Goal: Task Accomplishment & Management: Use online tool/utility

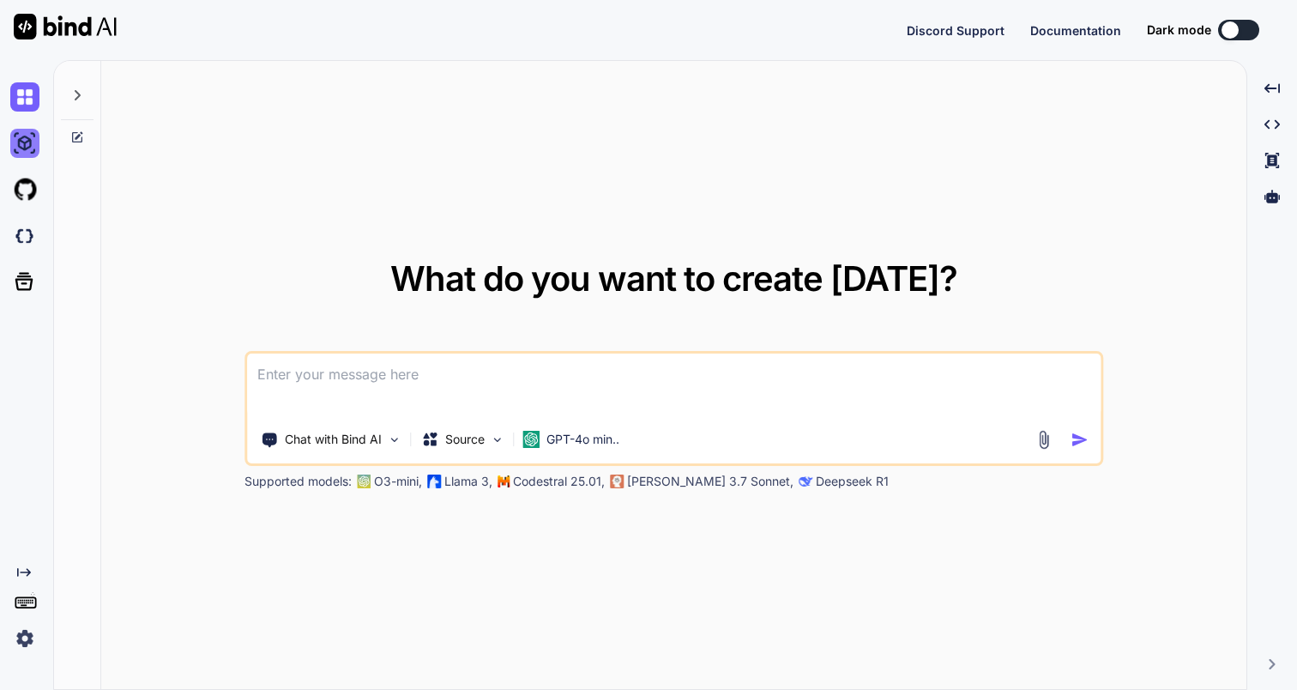
click at [27, 144] on img at bounding box center [24, 143] width 29 height 29
type textarea "x"
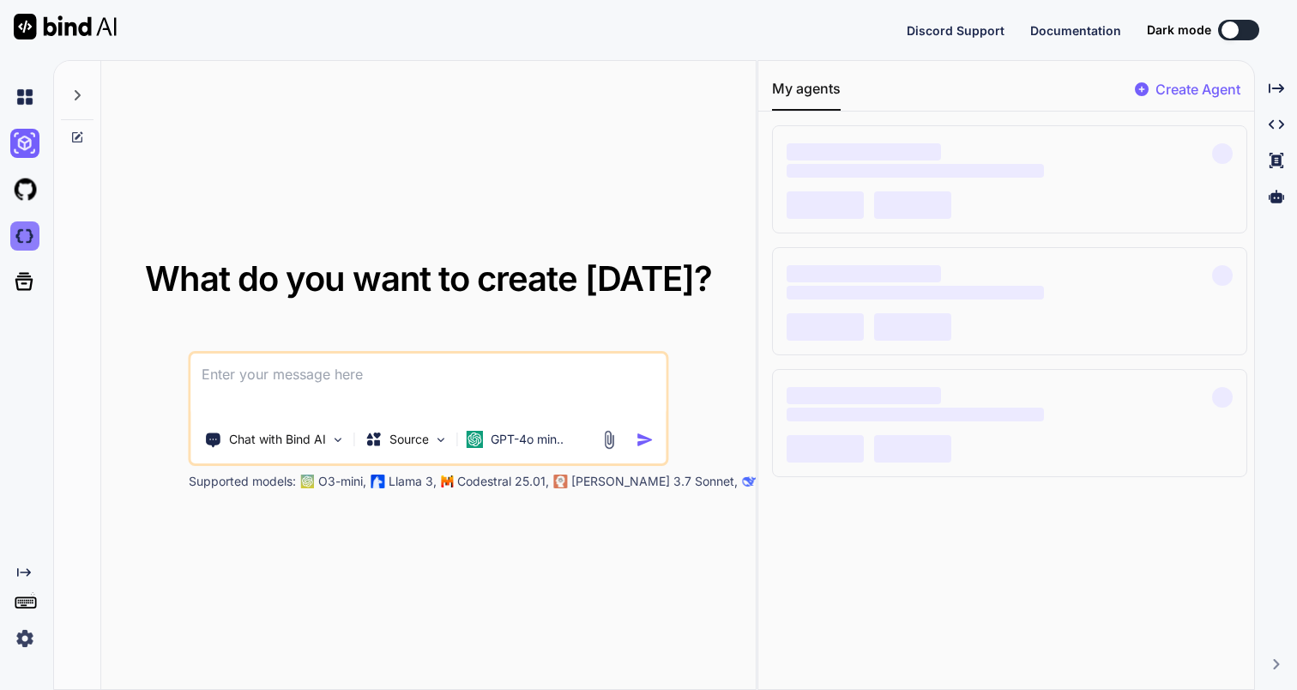
click at [15, 237] on img at bounding box center [24, 235] width 29 height 29
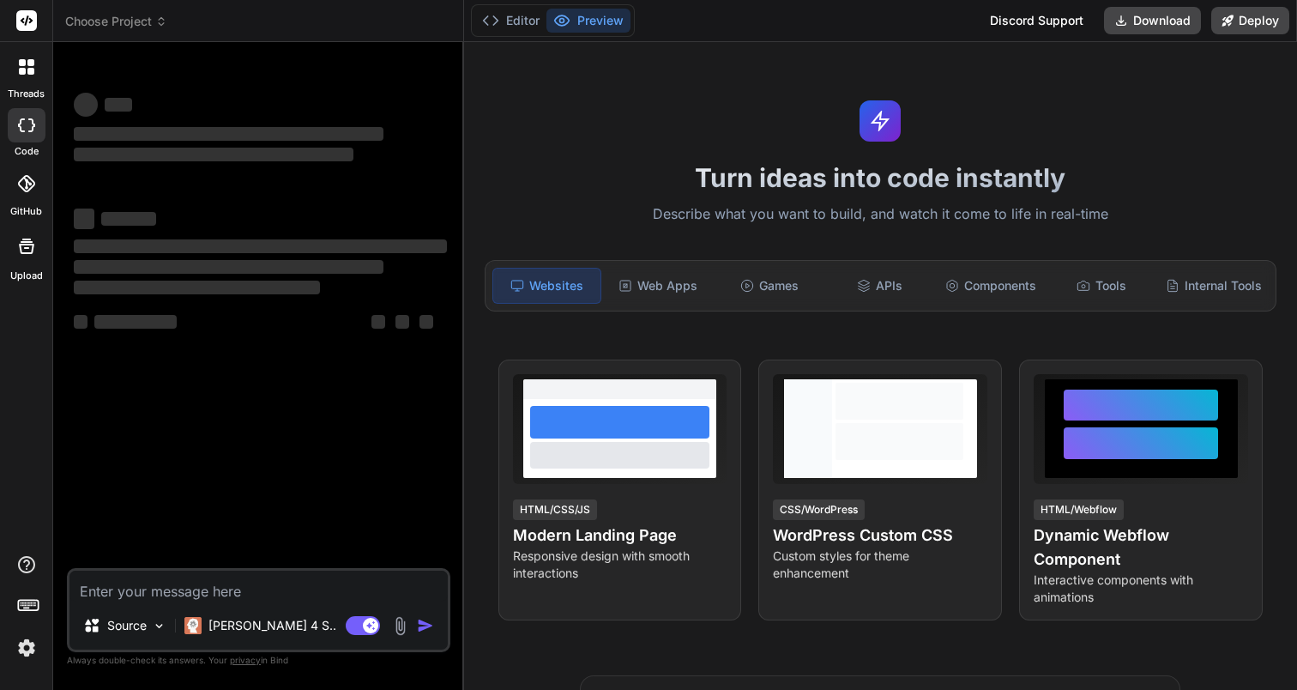
type textarea "x"
click at [146, 23] on span "Choose Project" at bounding box center [116, 21] width 102 height 17
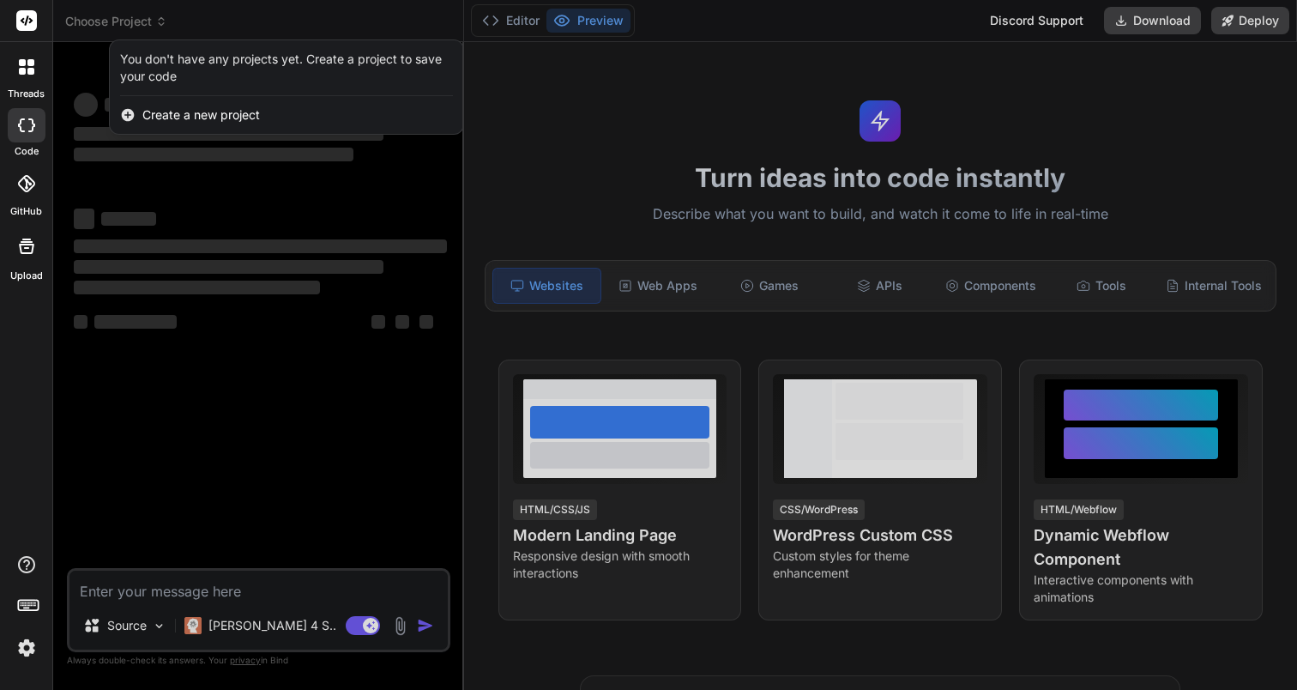
click at [69, 66] on div at bounding box center [648, 345] width 1297 height 690
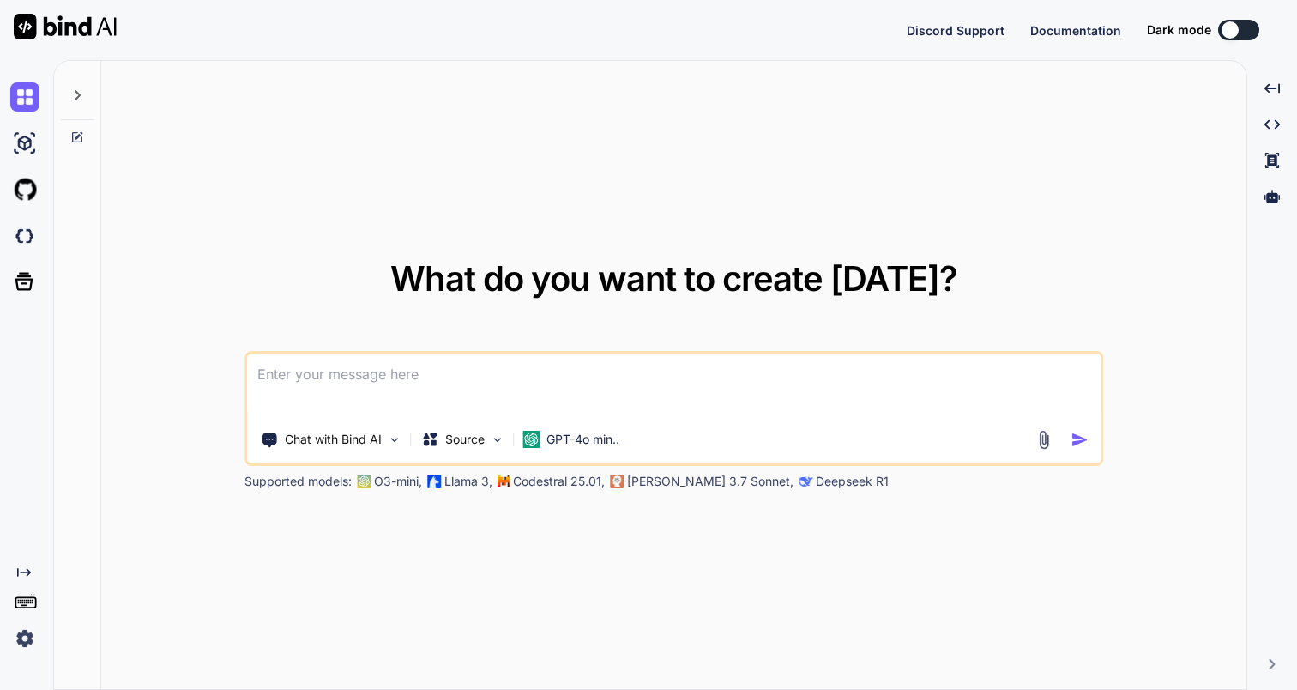
type textarea "x"
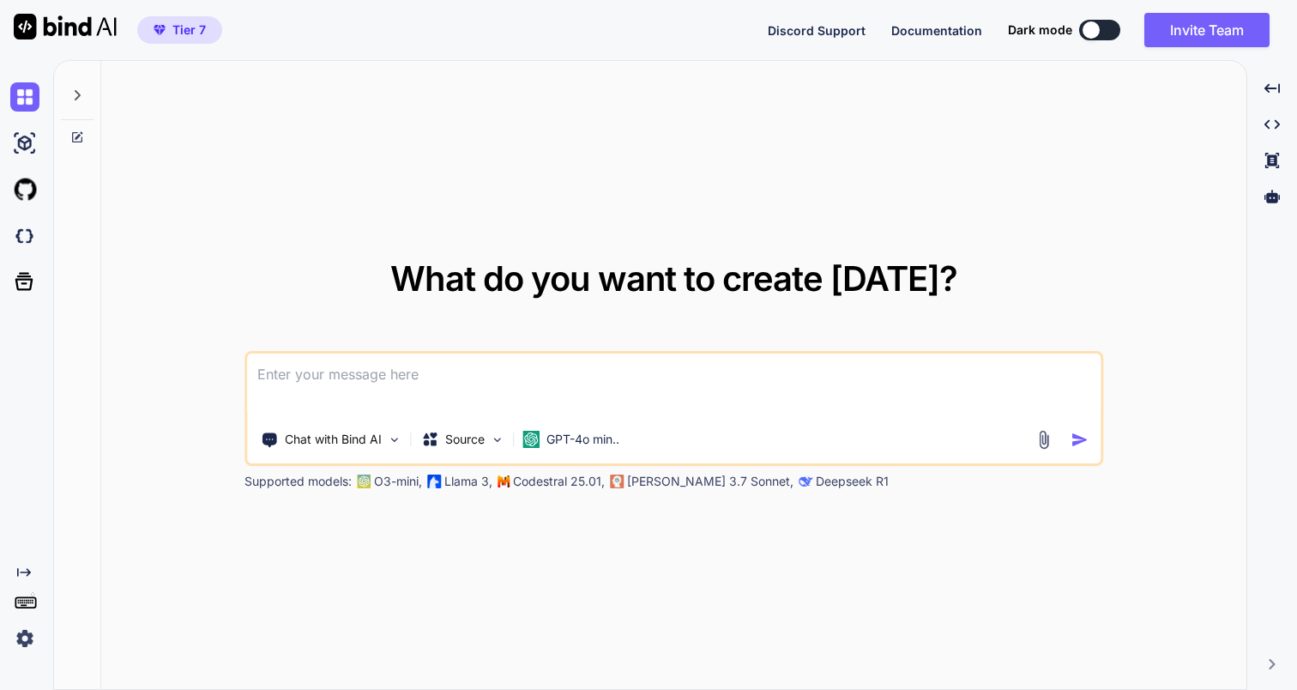
click at [26, 643] on img at bounding box center [24, 638] width 29 height 29
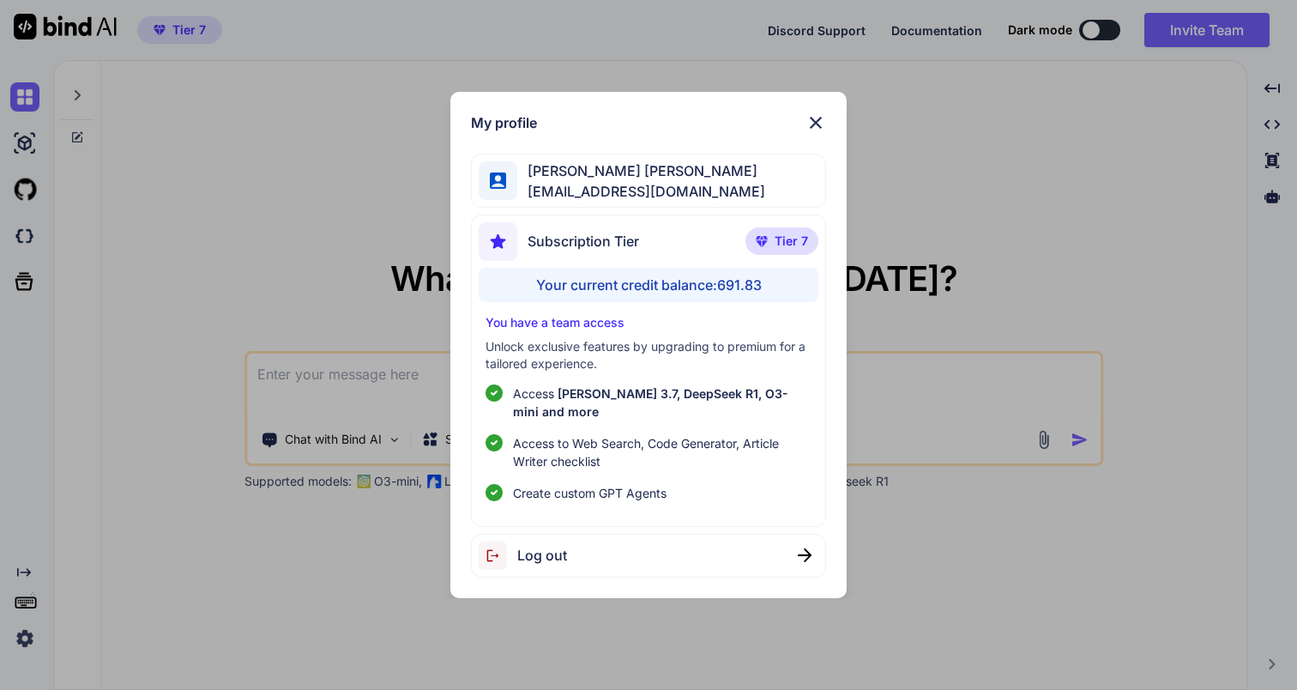
click at [811, 133] on img at bounding box center [815, 122] width 21 height 21
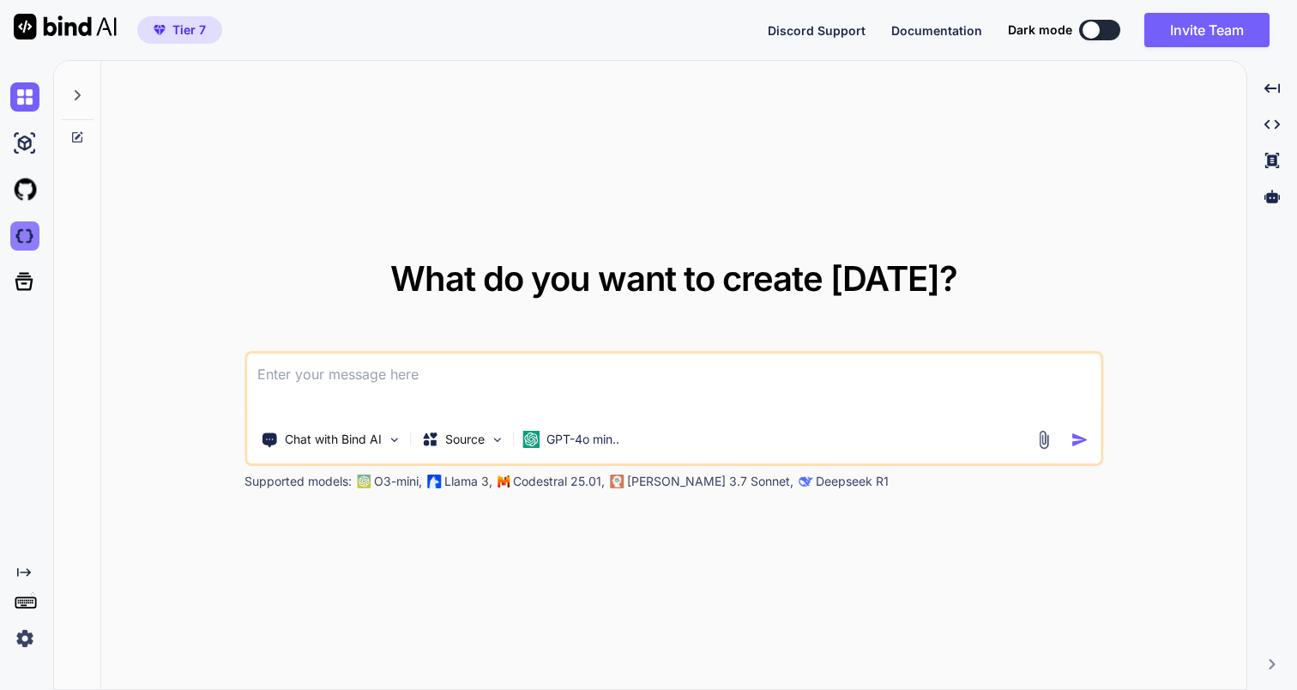
click at [16, 240] on img at bounding box center [24, 235] width 29 height 29
click at [1268, 197] on icon at bounding box center [1271, 196] width 15 height 13
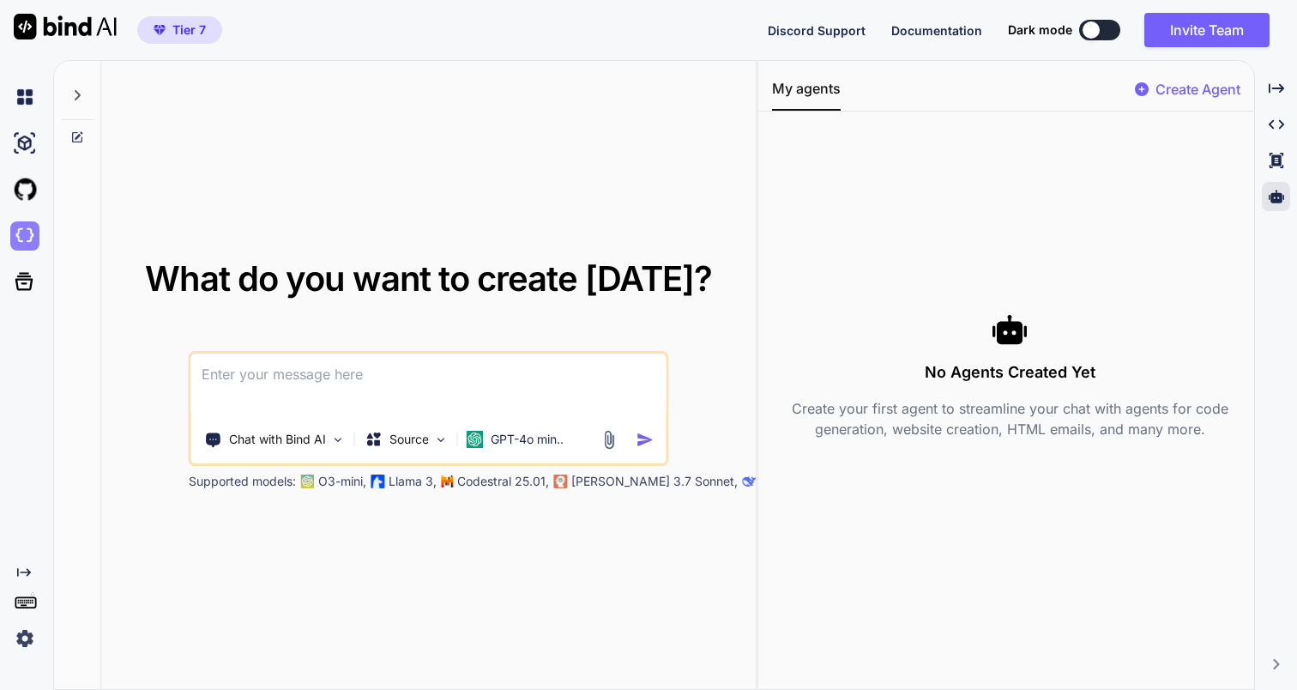
click at [27, 234] on img at bounding box center [24, 235] width 29 height 29
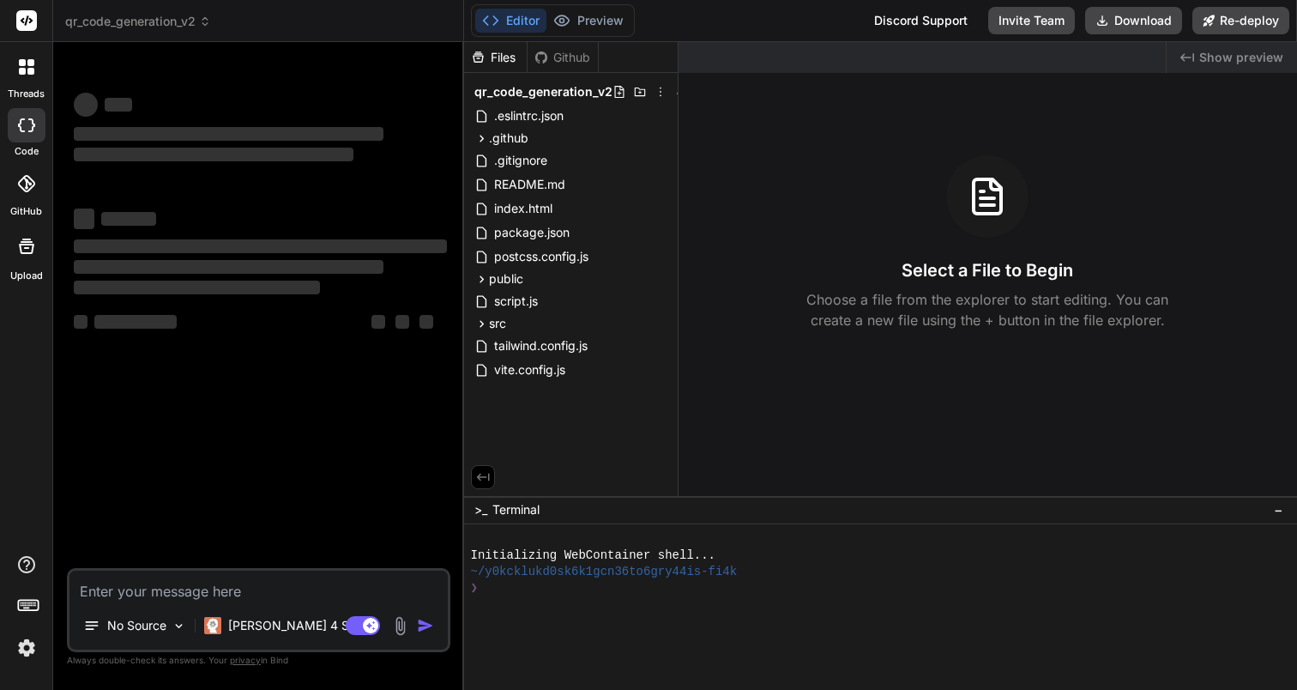
click at [160, 24] on span "qr_code_generation_v2" at bounding box center [138, 21] width 146 height 17
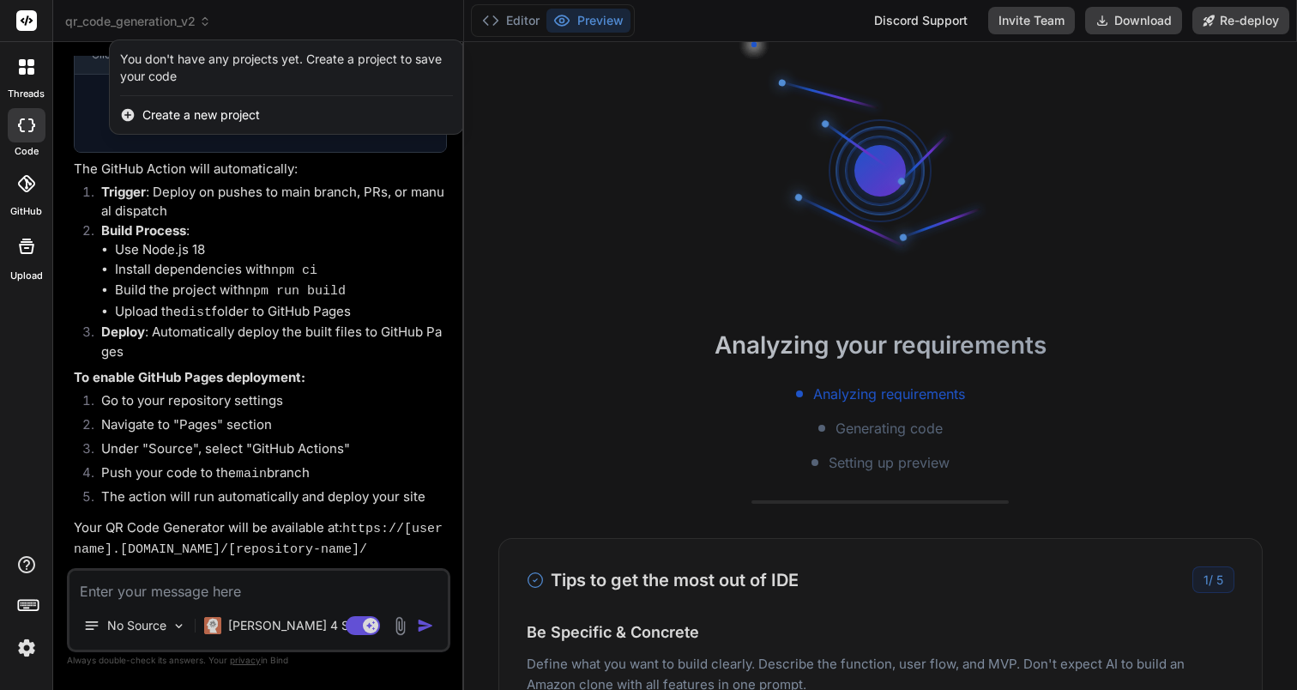
click at [322, 23] on div at bounding box center [648, 345] width 1297 height 690
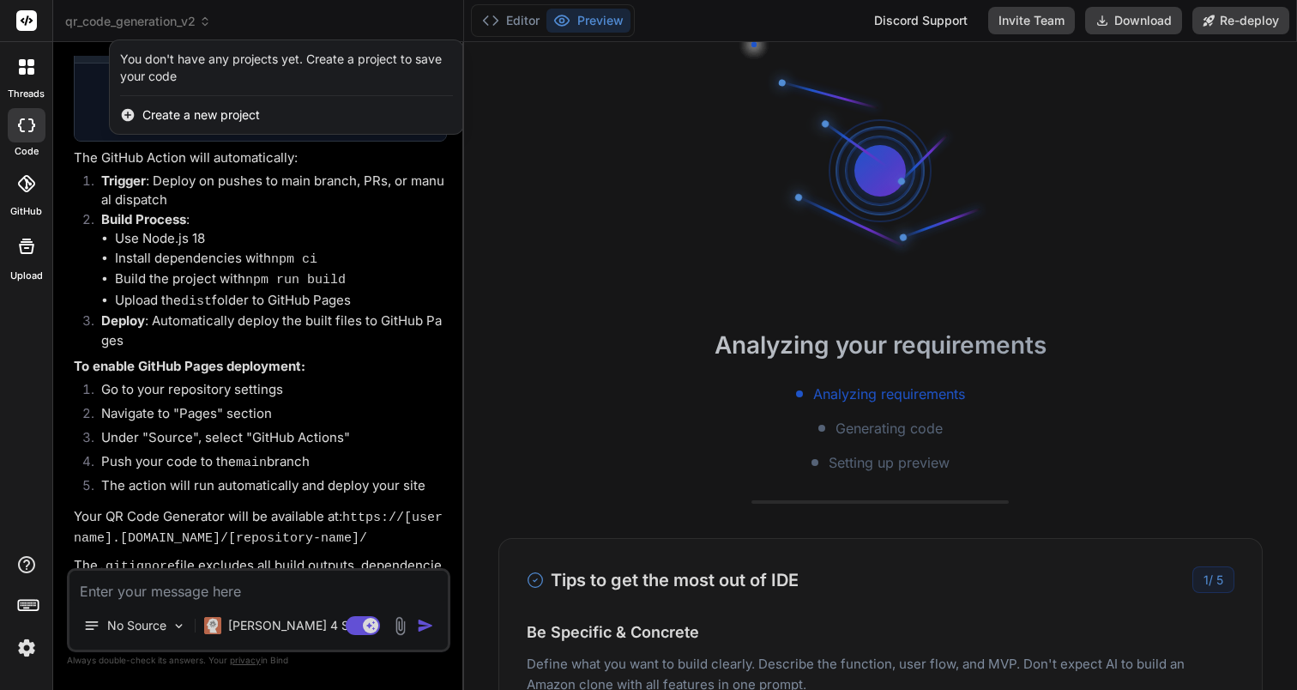
scroll to position [1103, 0]
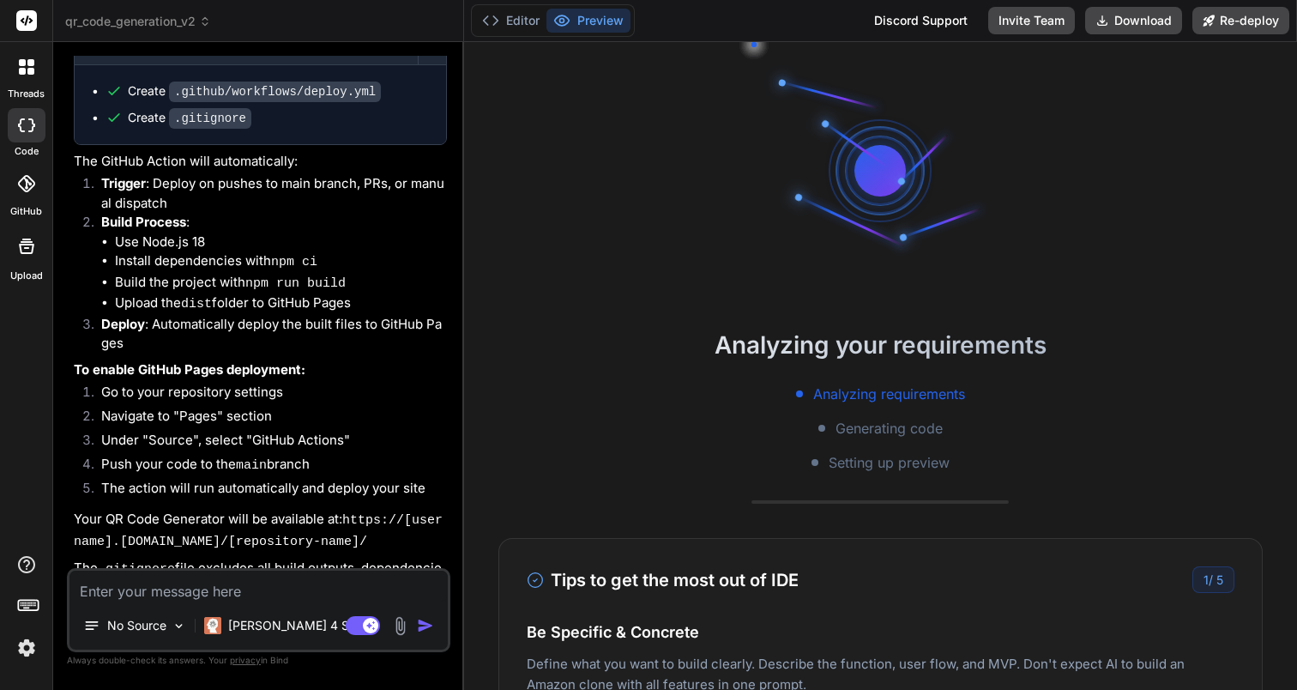
click at [178, 25] on span "qr_code_generation_v2" at bounding box center [138, 21] width 146 height 17
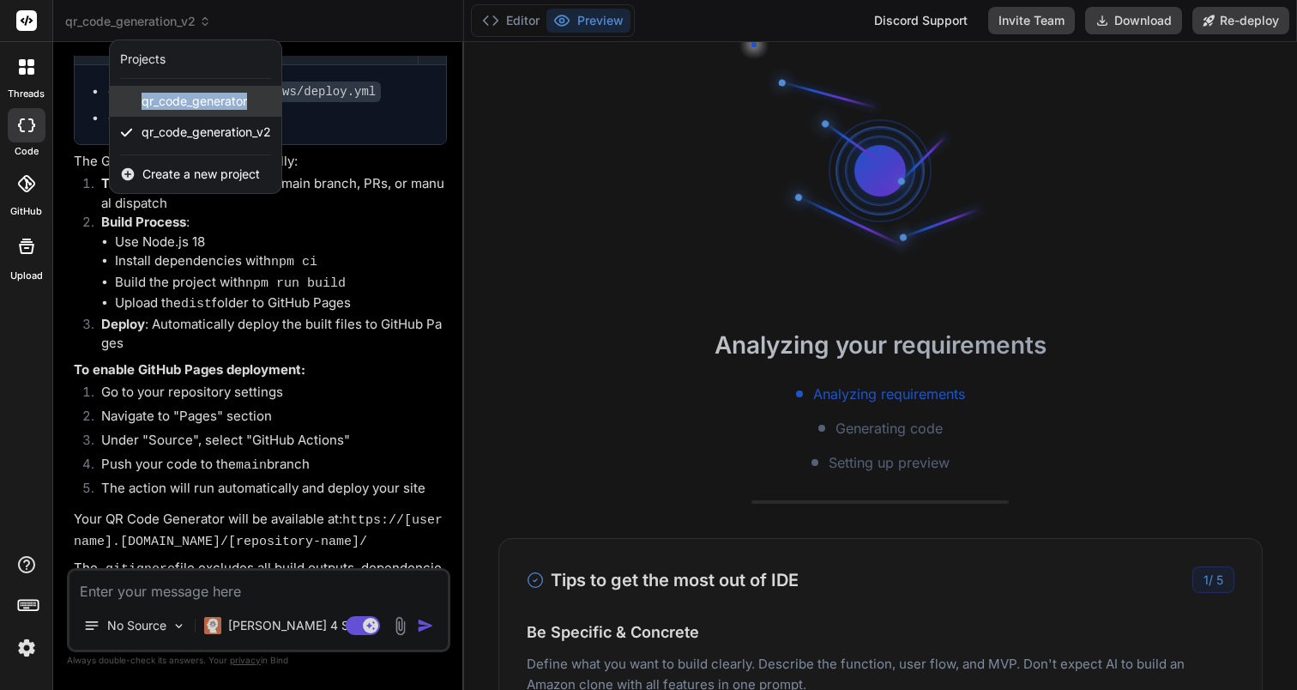
click at [141, 99] on div "qr_code_generator" at bounding box center [196, 101] width 172 height 31
type textarea "x"
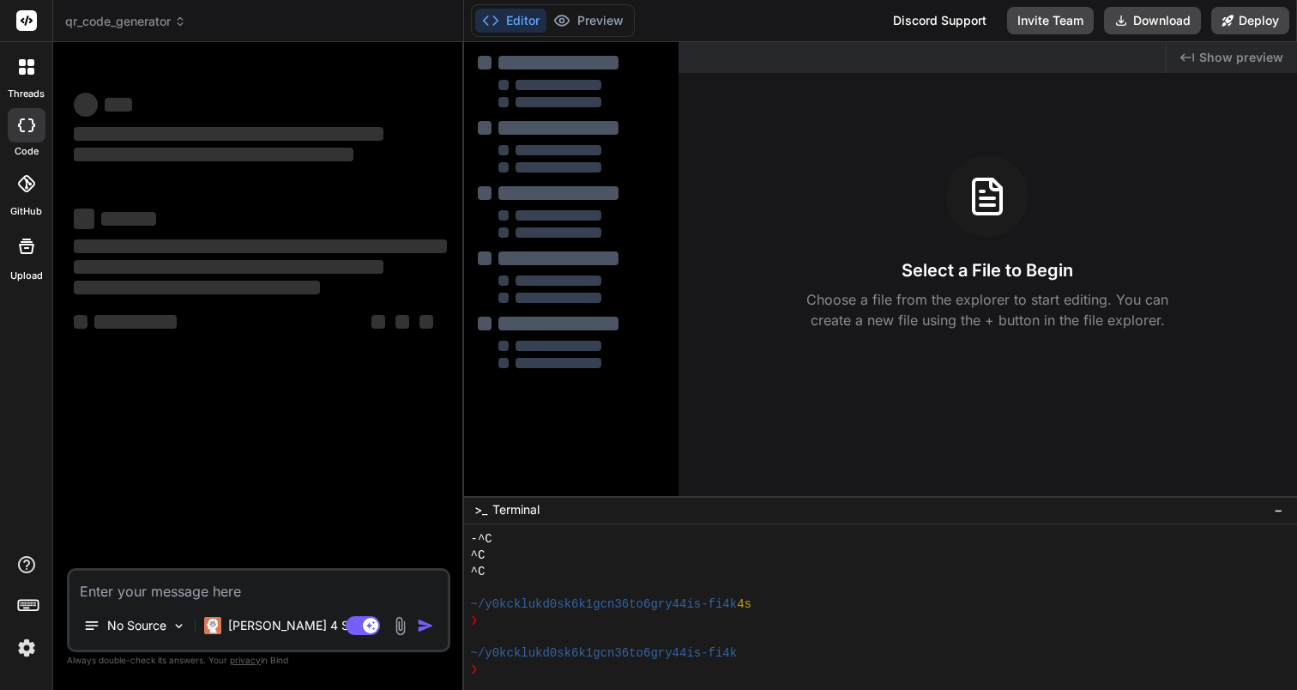
click at [178, 25] on icon at bounding box center [180, 21] width 12 height 12
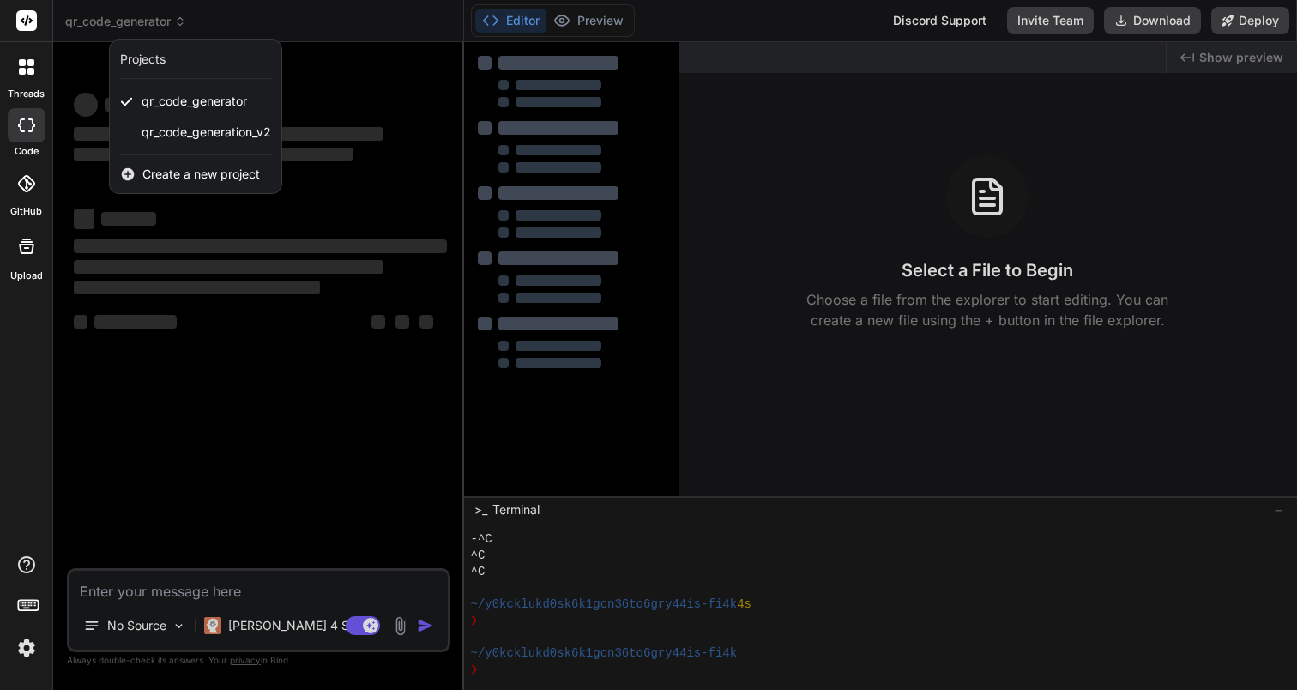
click at [329, 411] on div at bounding box center [648, 345] width 1297 height 690
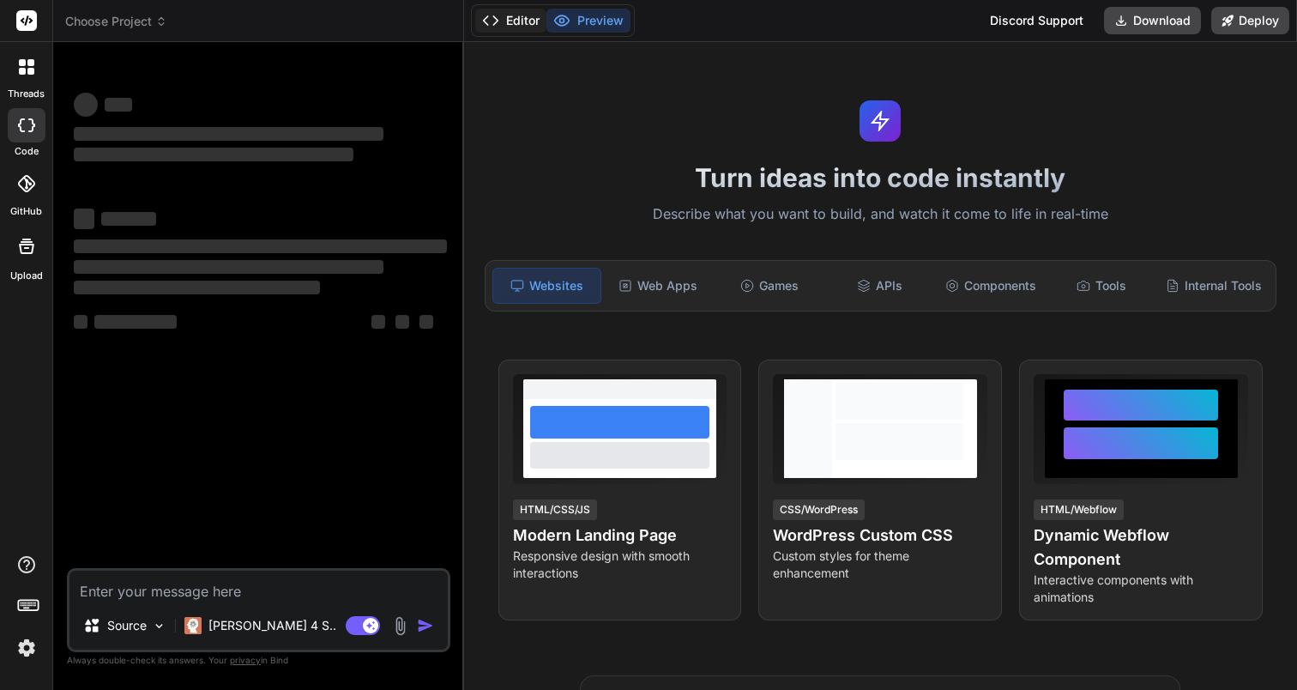
click at [522, 20] on button "Editor" at bounding box center [510, 21] width 71 height 24
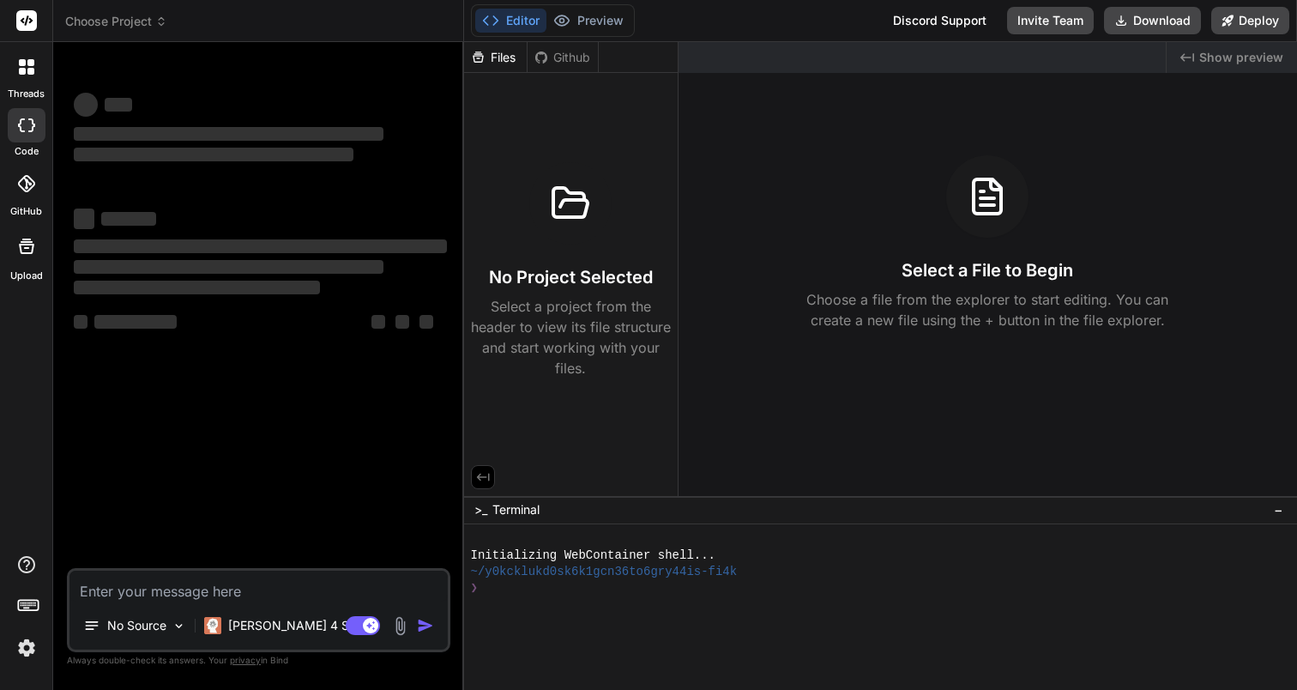
type textarea "x"
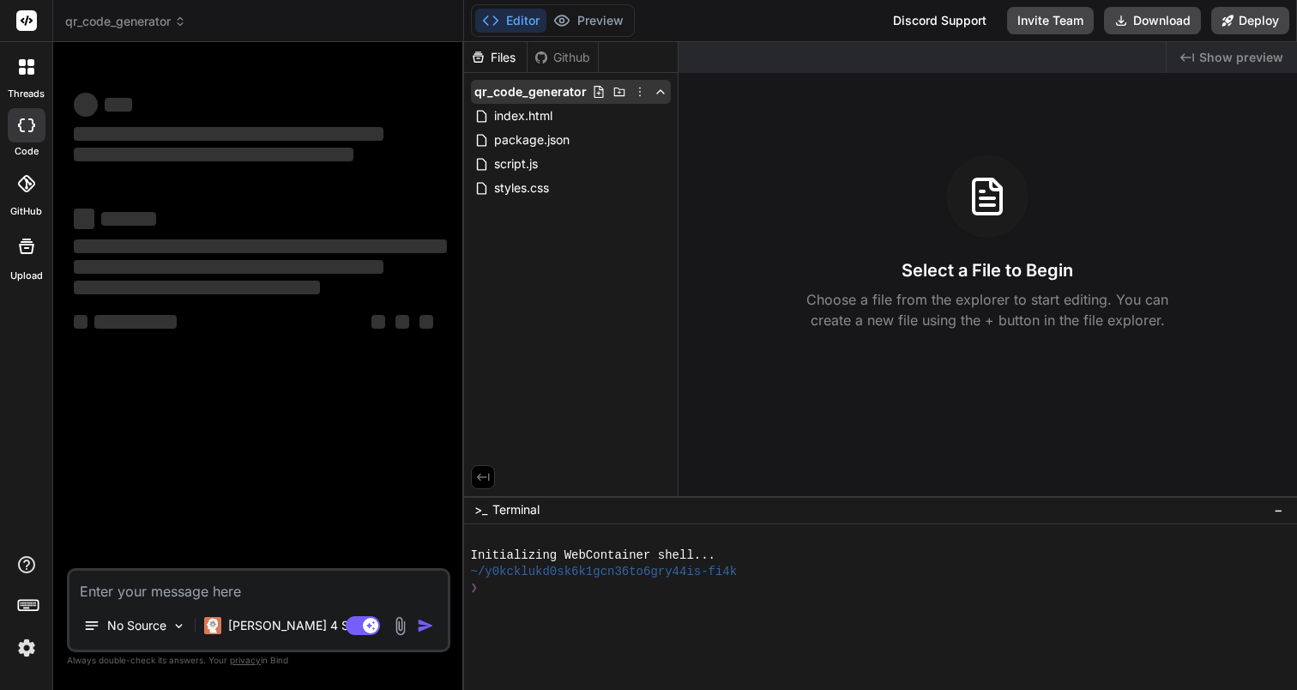
click at [639, 88] on icon at bounding box center [640, 92] width 14 height 14
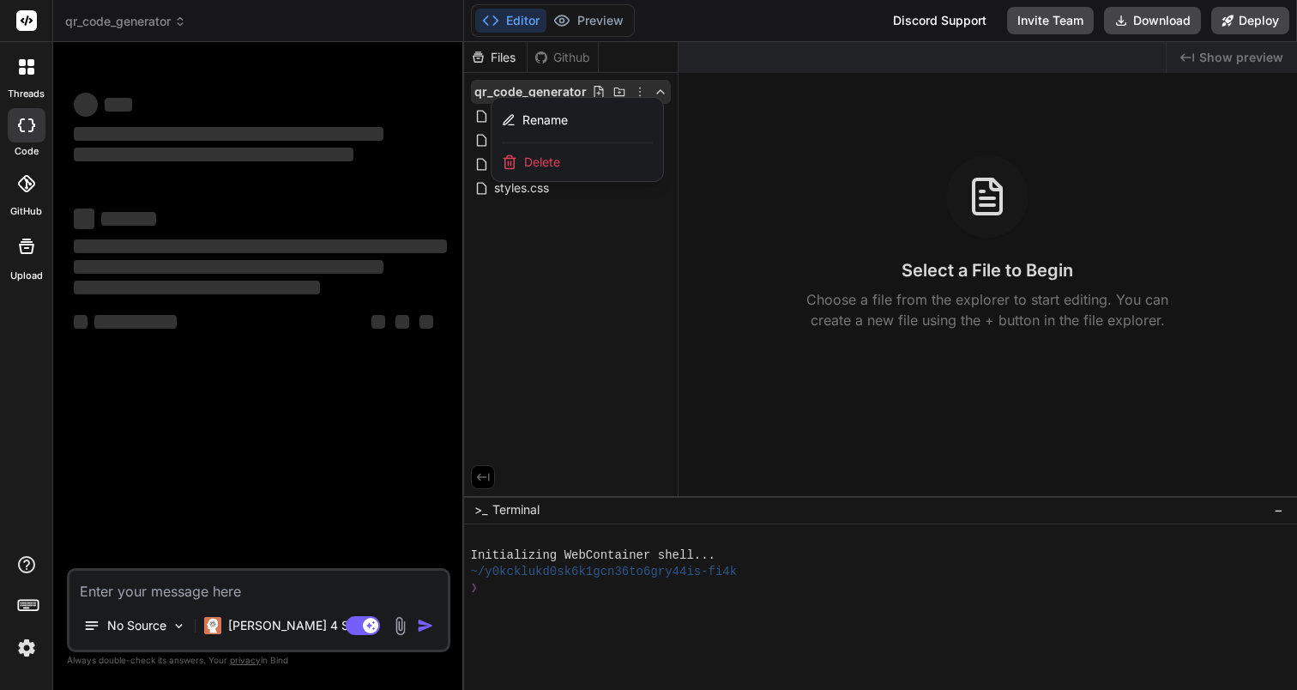
click at [125, 11] on header "qr_code_generator Created with Pixso." at bounding box center [258, 21] width 411 height 42
click at [158, 26] on span "qr_code_generator" at bounding box center [125, 21] width 121 height 17
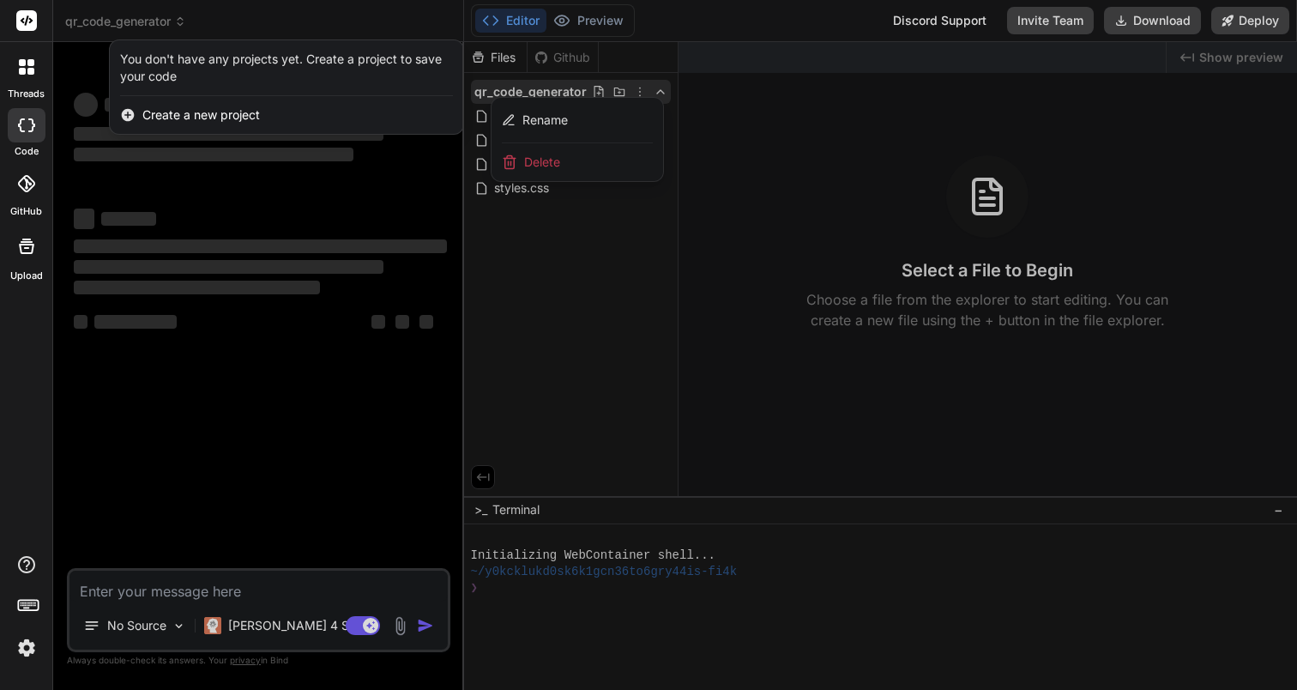
click at [256, 532] on div at bounding box center [648, 345] width 1297 height 690
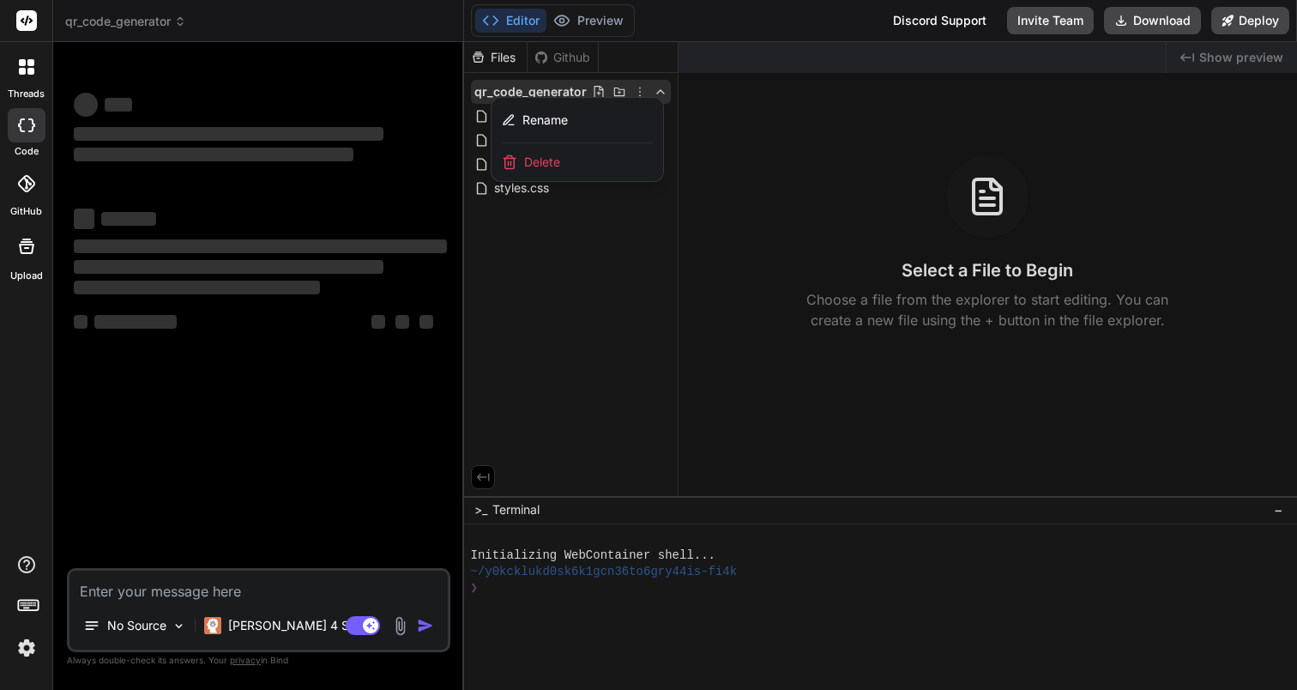
click at [547, 163] on span "Delete" at bounding box center [542, 162] width 36 height 17
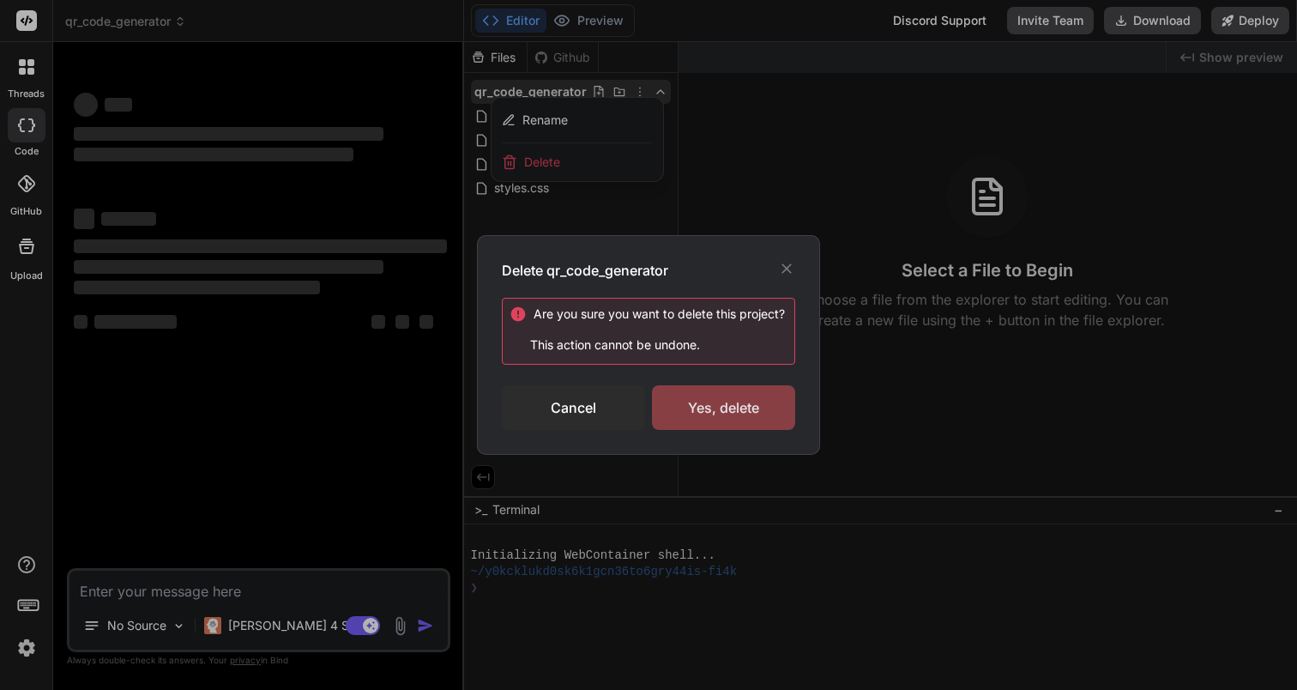
click at [700, 399] on div "Yes, delete" at bounding box center [723, 407] width 143 height 45
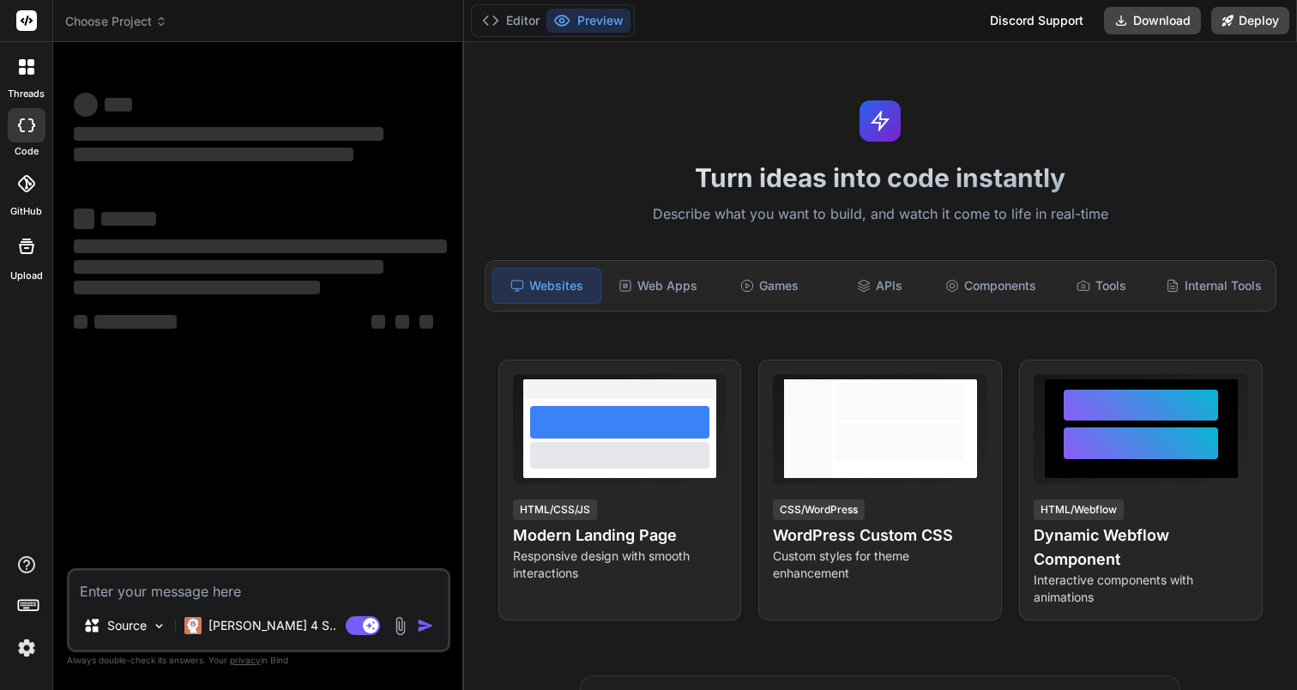
type textarea "x"
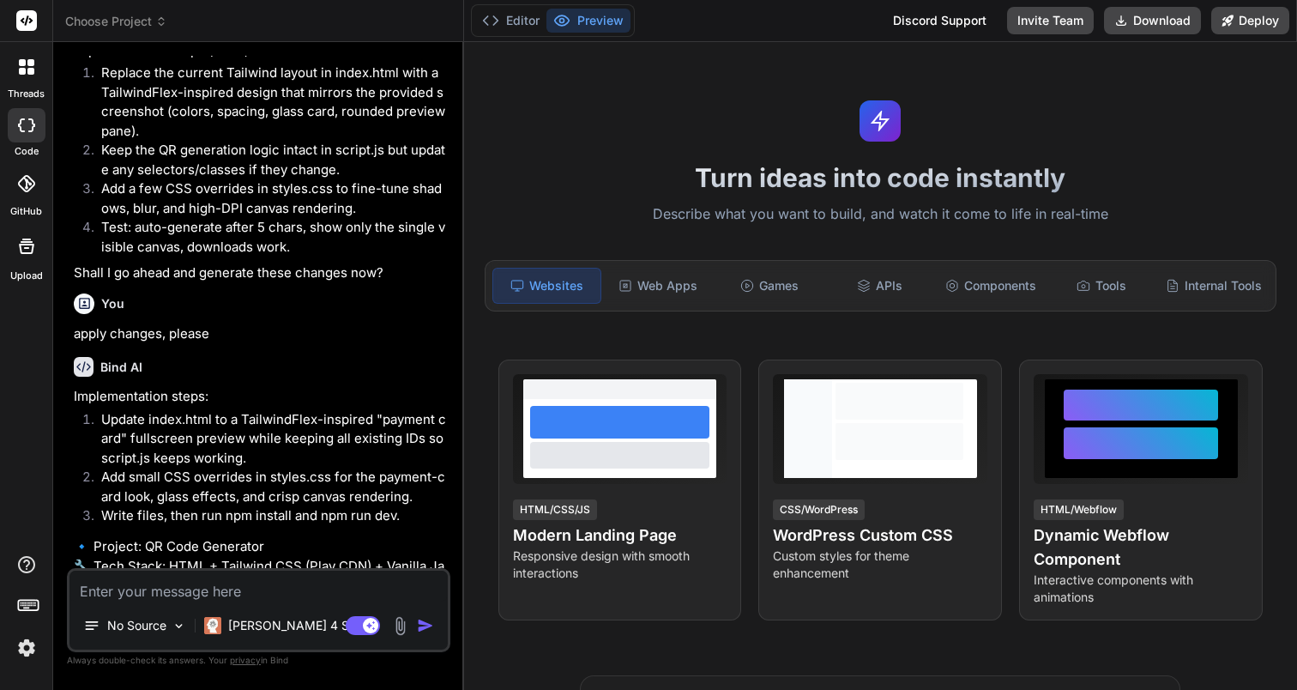
scroll to position [1819, 0]
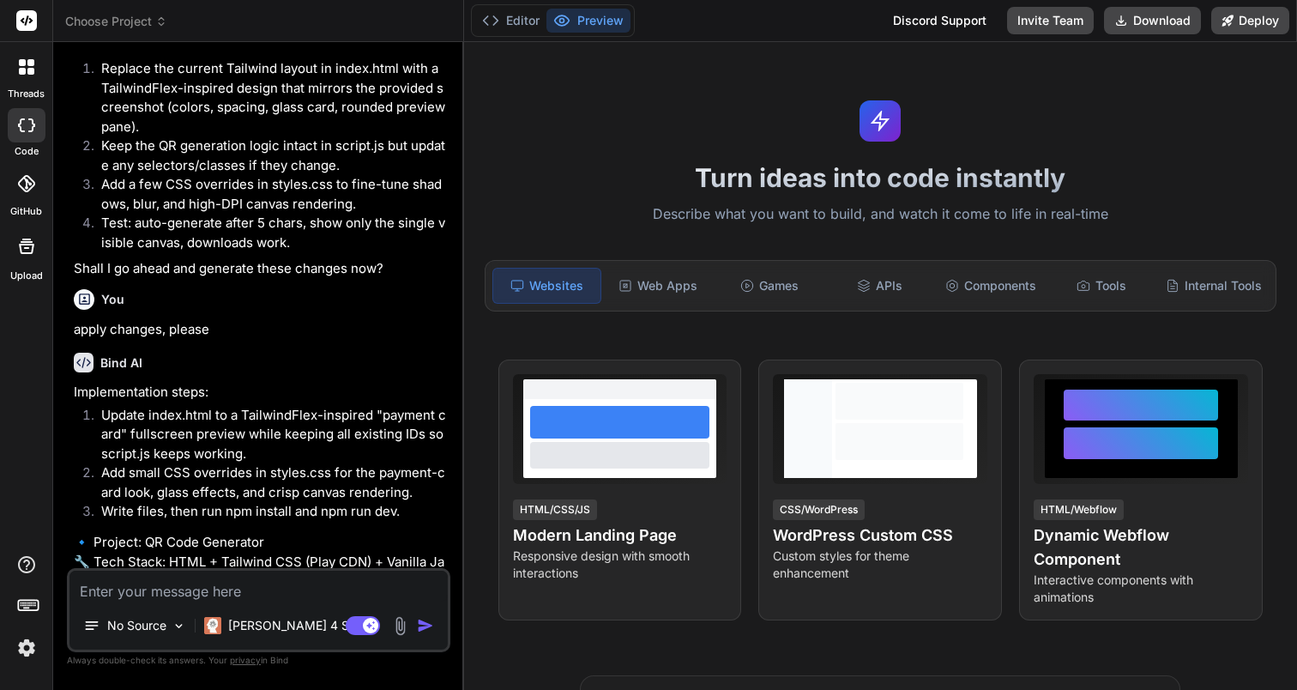
click at [141, 27] on span "Choose Project" at bounding box center [116, 21] width 102 height 17
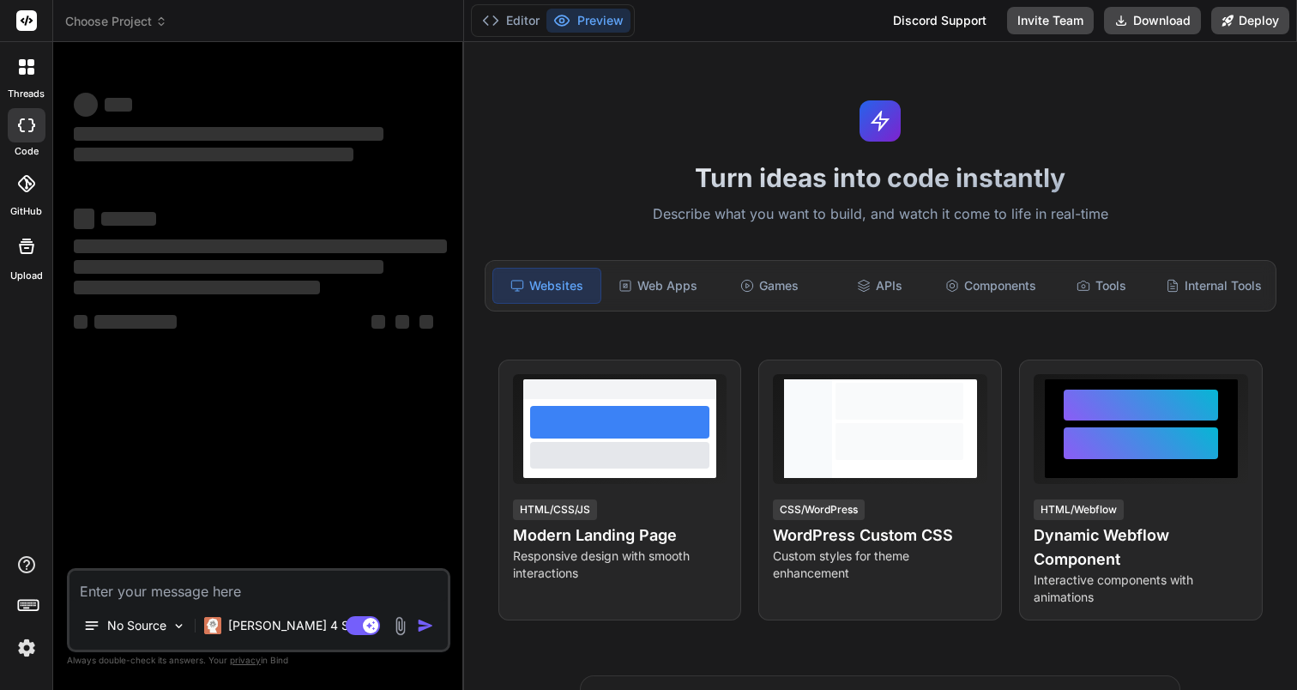
click at [136, 24] on span "Choose Project" at bounding box center [116, 21] width 102 height 17
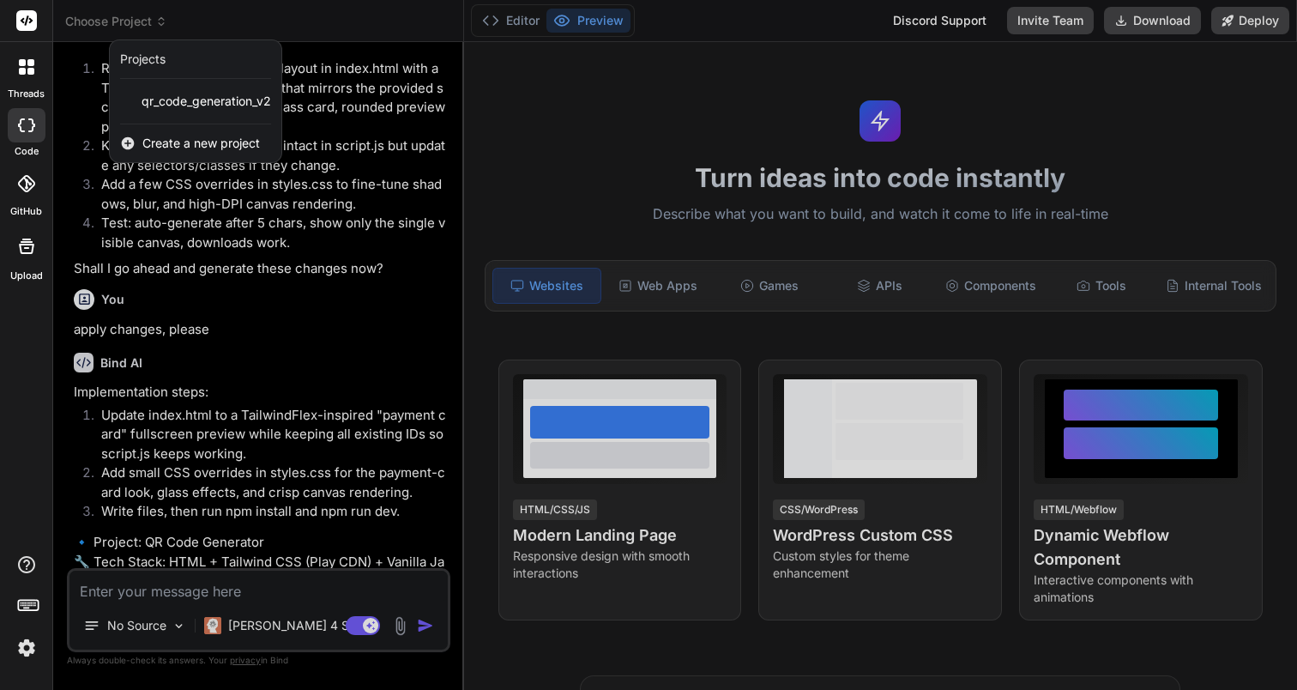
click at [176, 271] on div at bounding box center [648, 345] width 1297 height 690
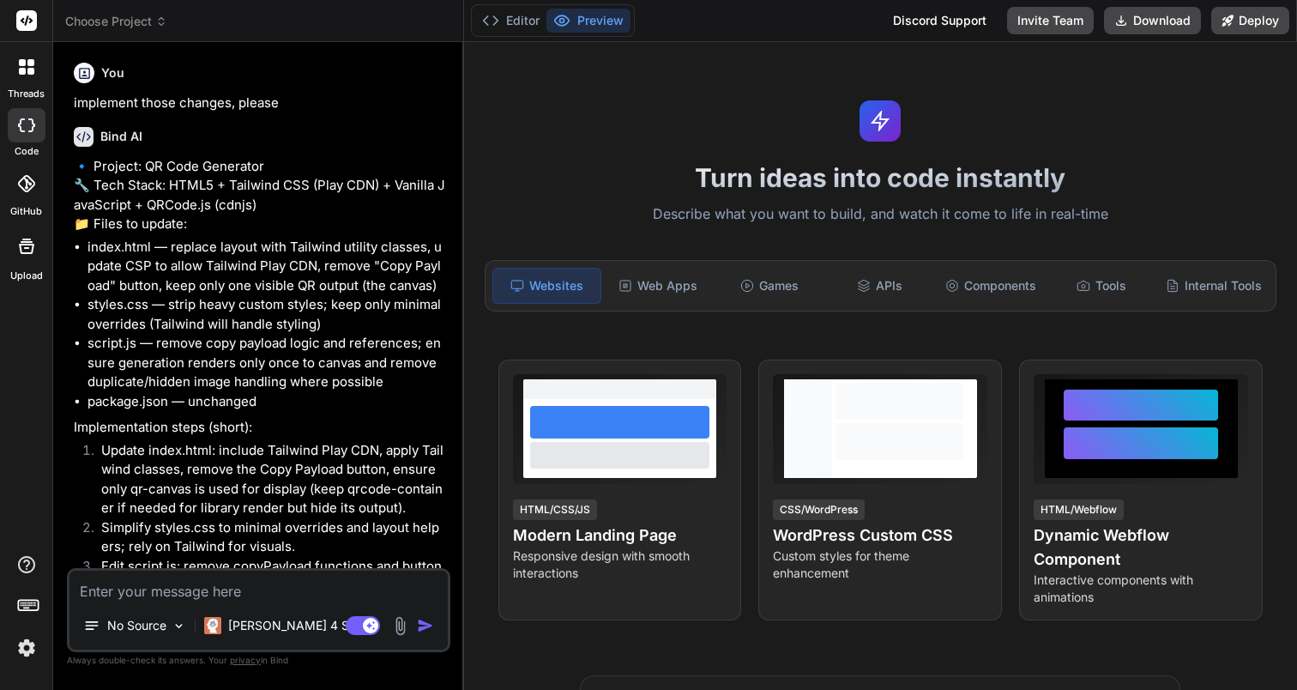
click at [145, 26] on span "Choose Project" at bounding box center [116, 21] width 102 height 17
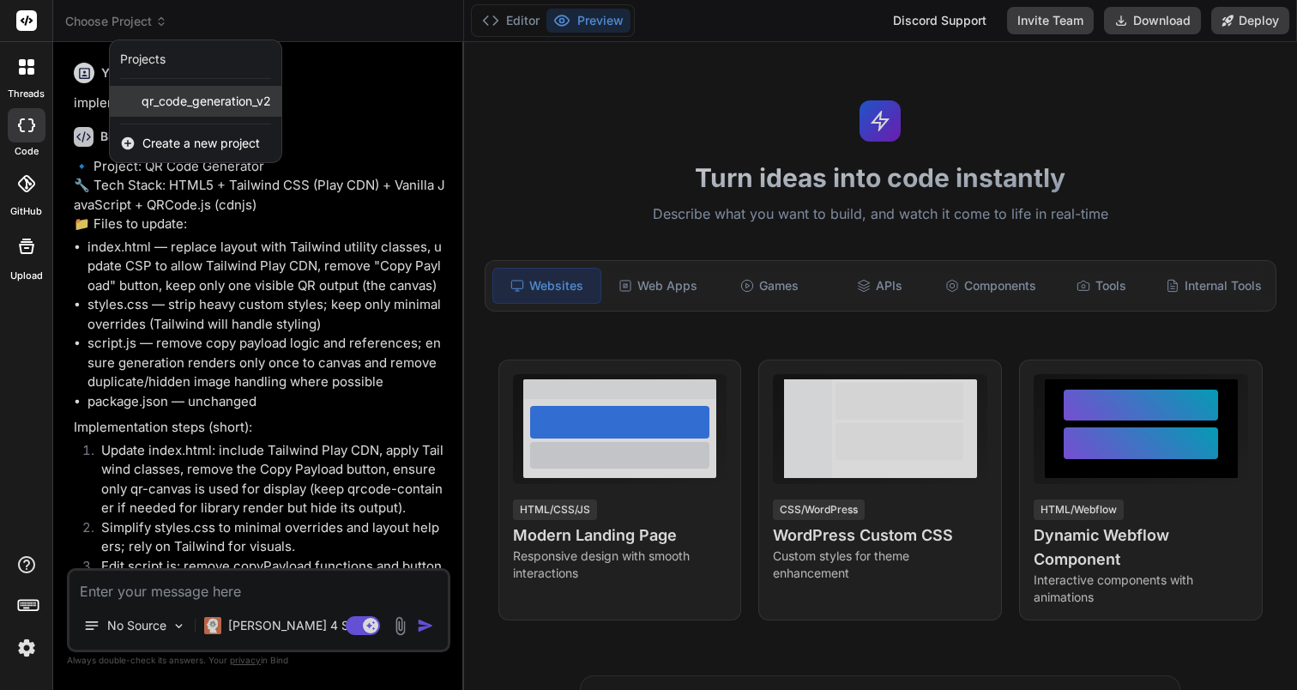
click at [172, 100] on span "qr_code_generation_v2" at bounding box center [207, 101] width 130 height 17
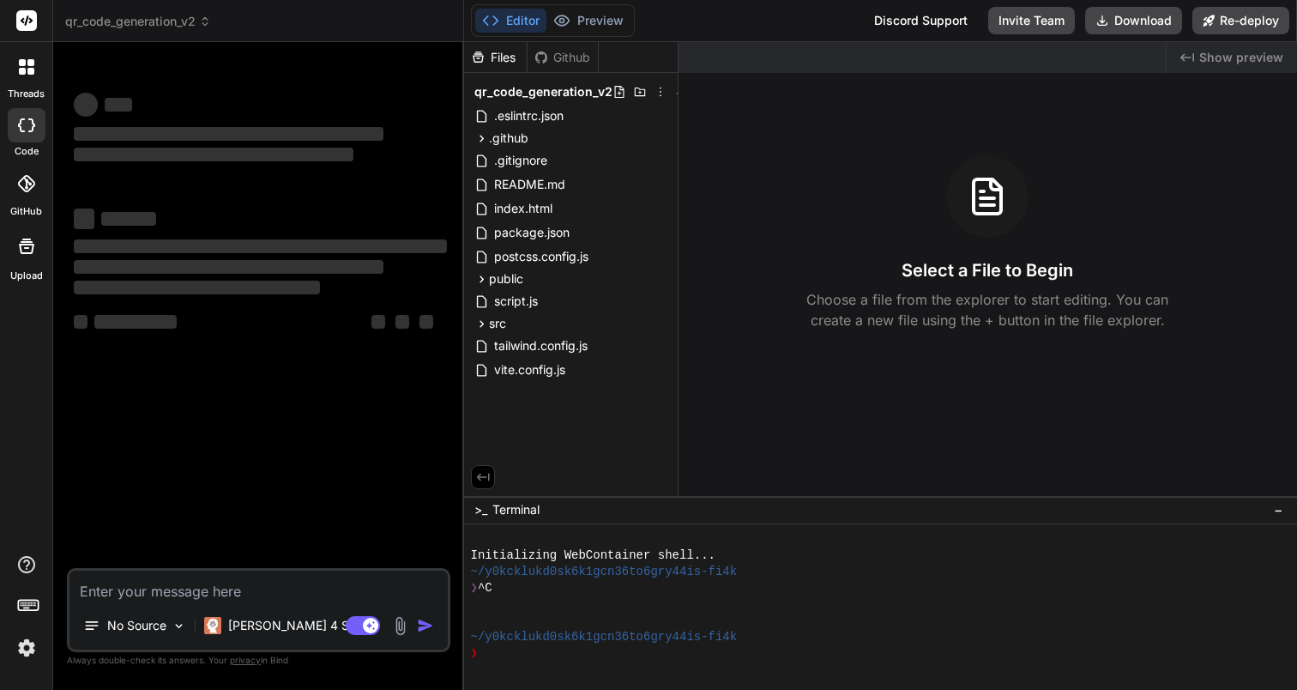
click at [26, 655] on img at bounding box center [26, 647] width 29 height 29
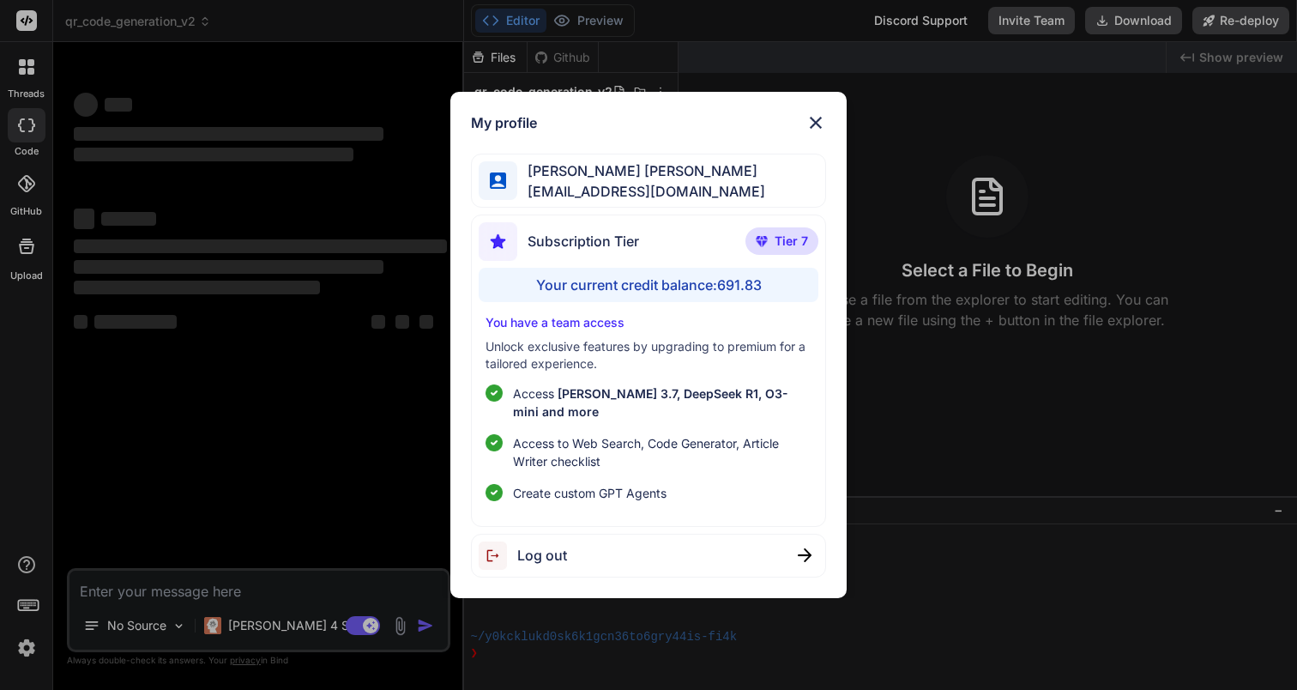
click at [820, 125] on img at bounding box center [815, 122] width 21 height 21
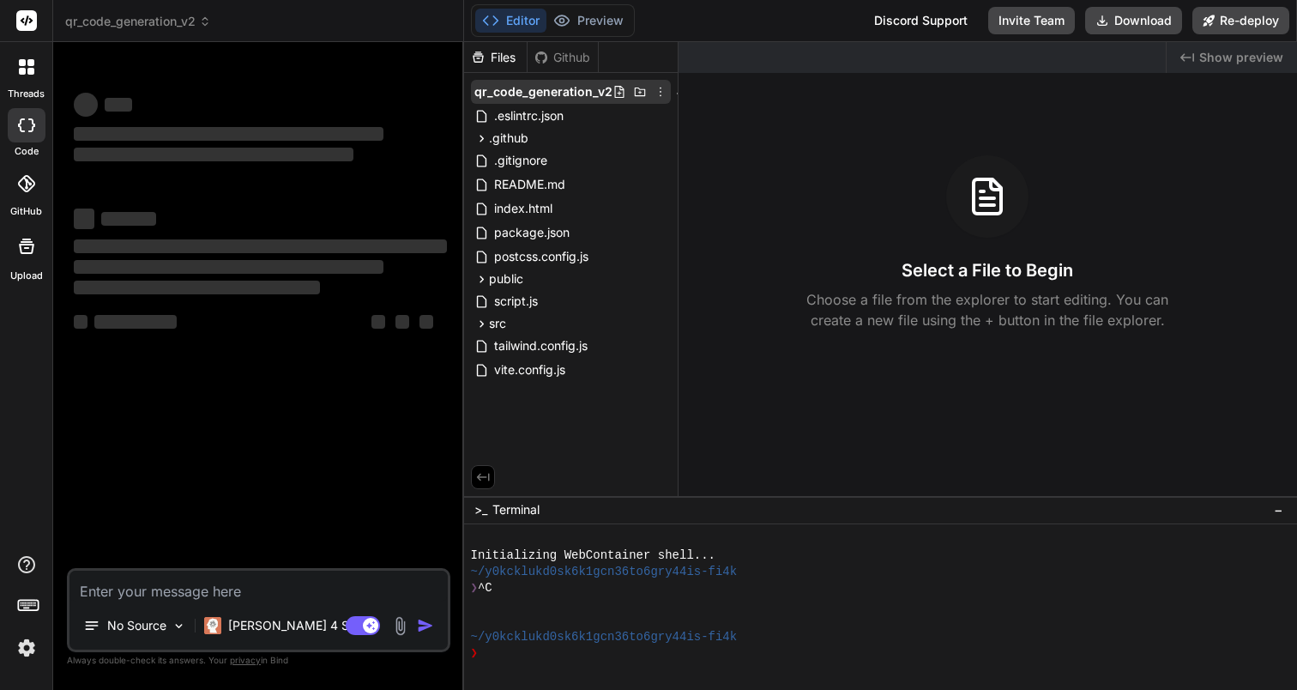
click at [654, 97] on icon at bounding box center [661, 92] width 14 height 14
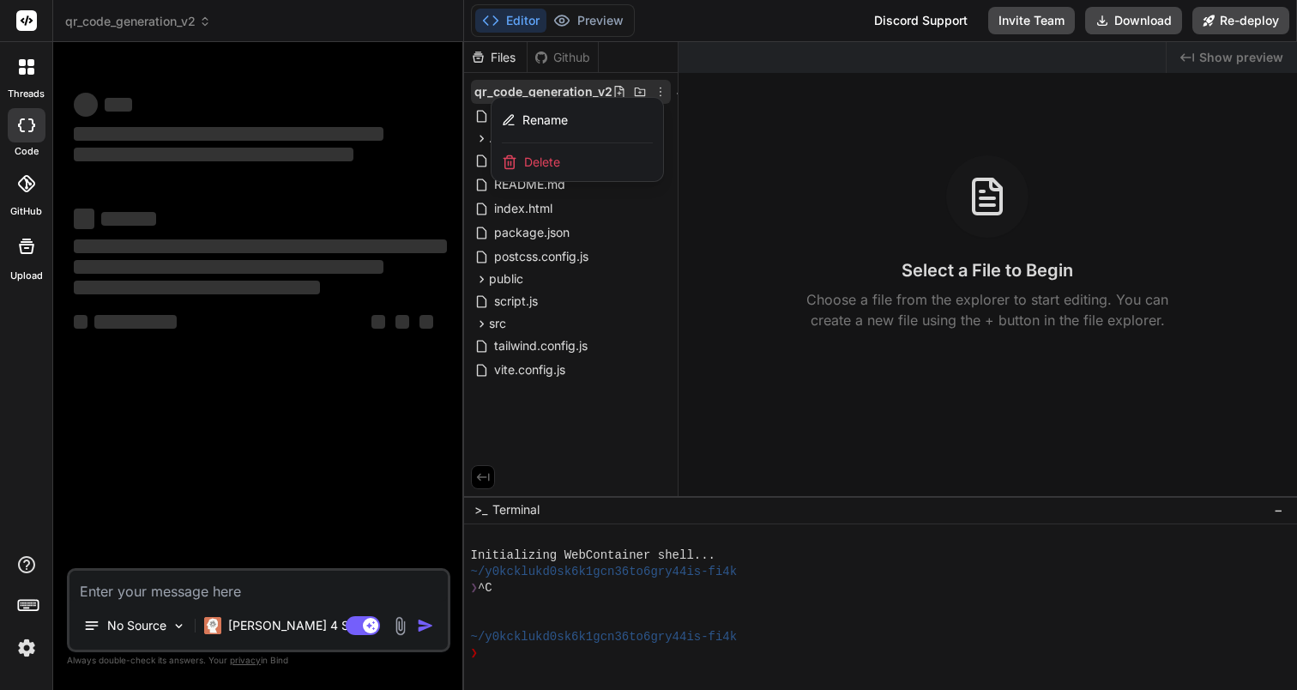
click at [536, 166] on span "Delete" at bounding box center [542, 162] width 36 height 17
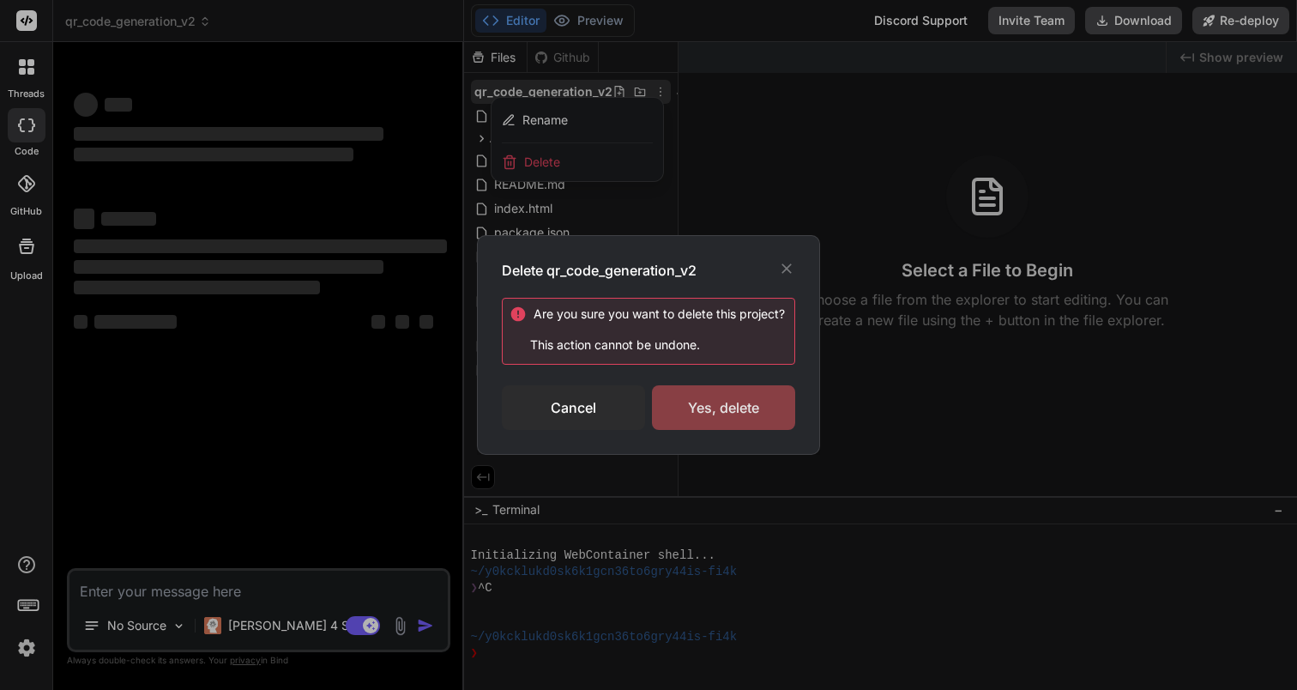
click at [713, 416] on div "Yes, delete" at bounding box center [723, 407] width 143 height 45
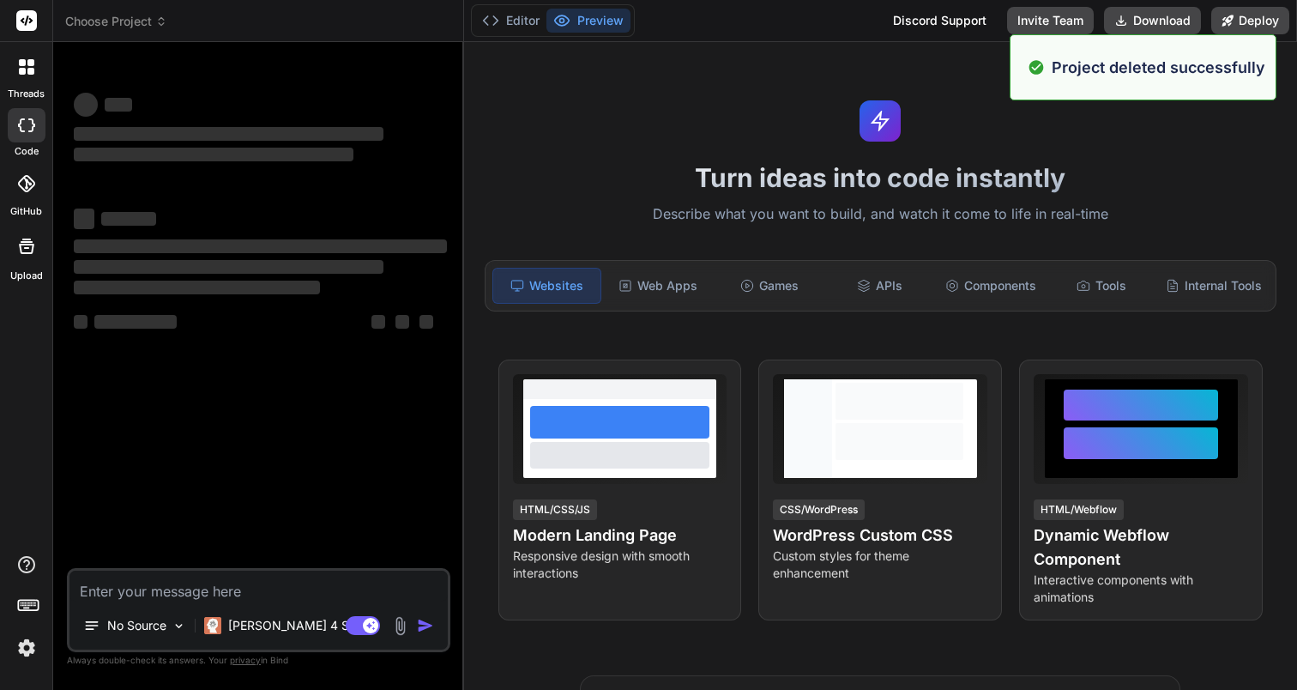
click at [28, 19] on rect at bounding box center [26, 20] width 21 height 21
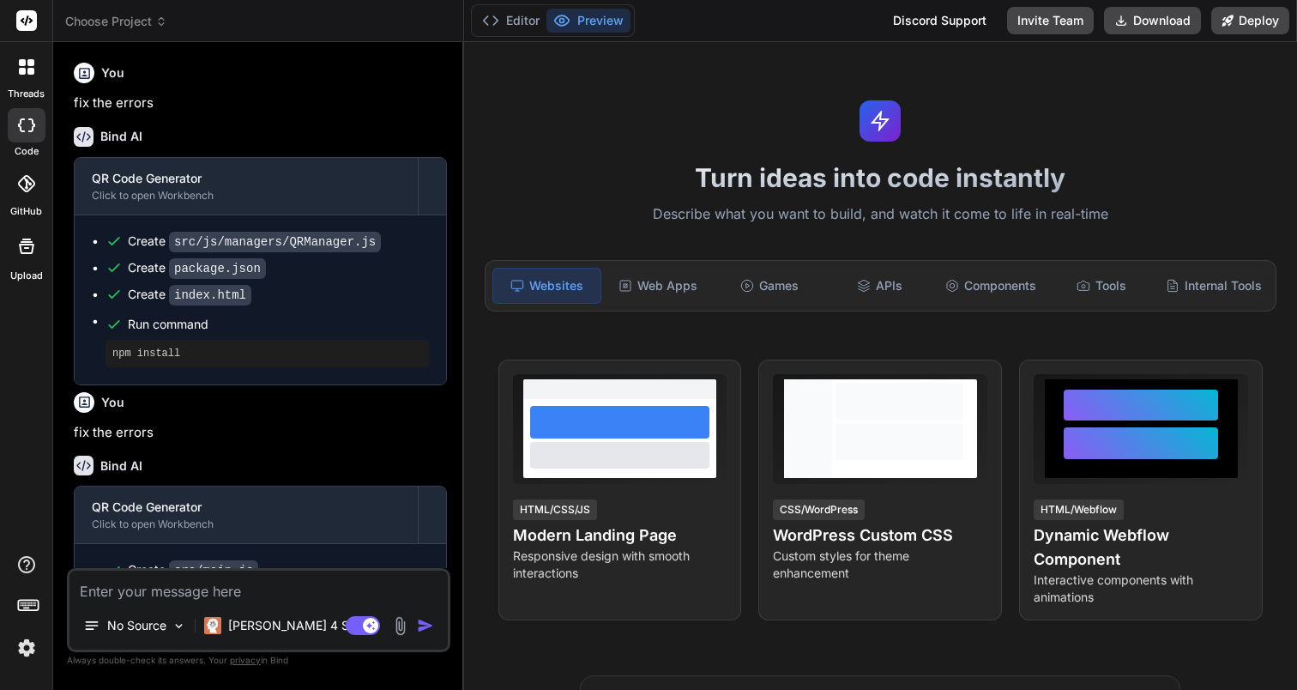
click at [31, 262] on div at bounding box center [26, 246] width 41 height 41
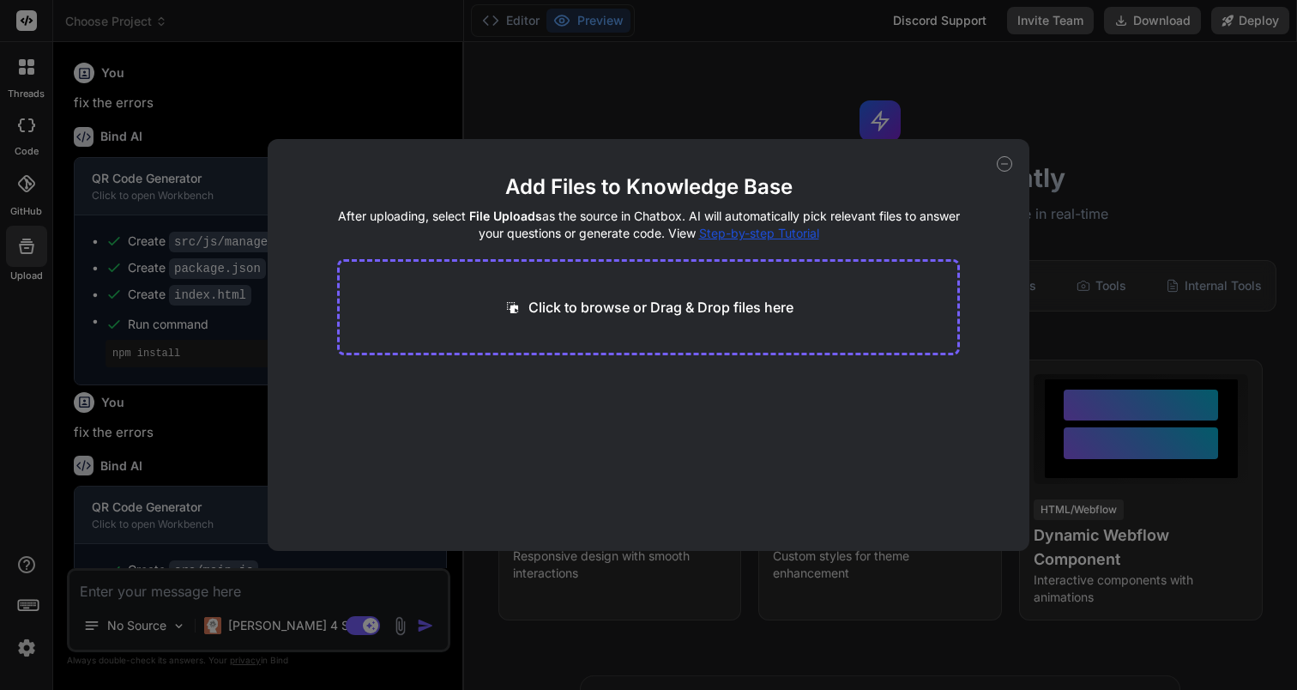
scroll to position [147, 0]
click at [939, 84] on div "Add Files to Knowledge Base After uploading, select File Uploads as the source …" at bounding box center [648, 345] width 1297 height 690
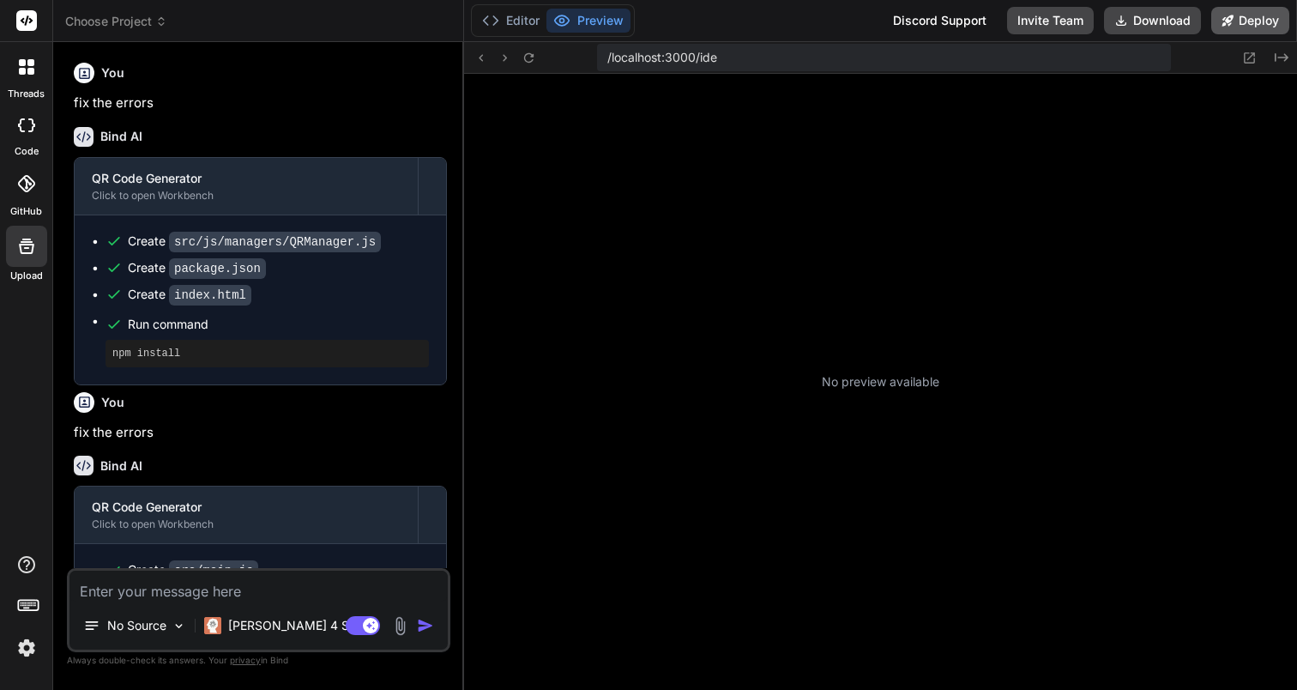
scroll to position [473, 0]
type textarea "x"
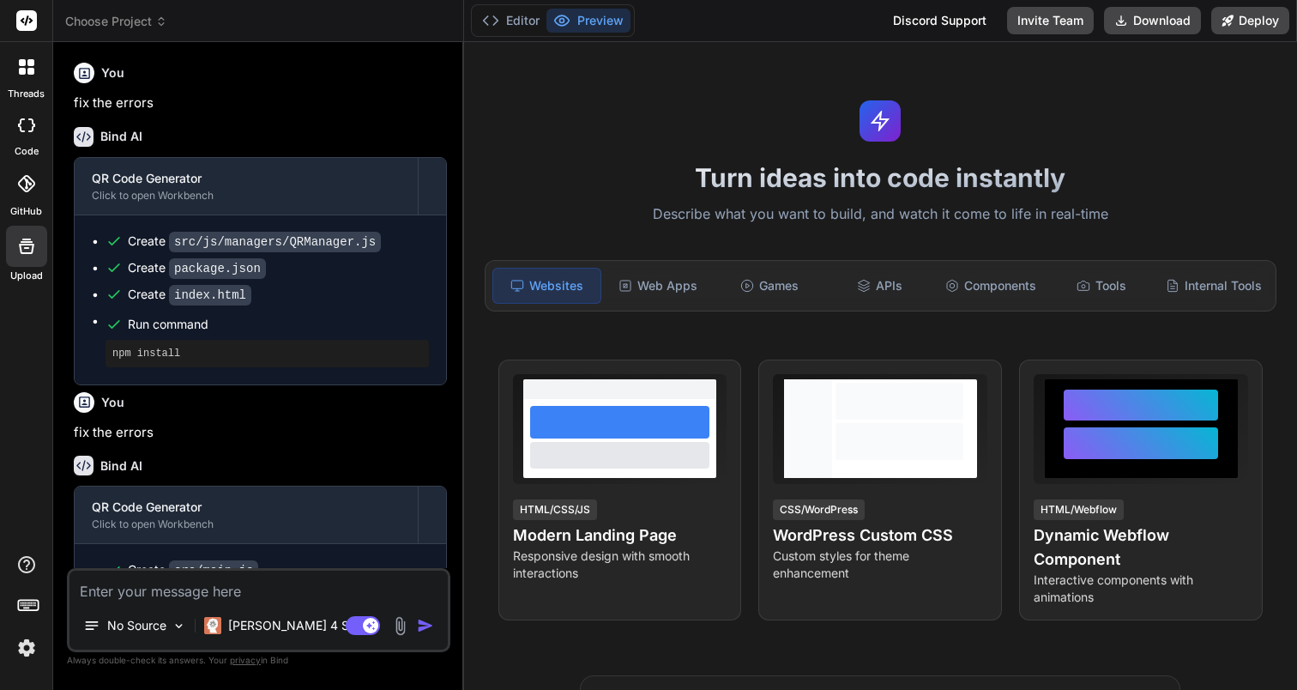
click at [14, 668] on div "threads code GitHub Upload" at bounding box center [26, 345] width 53 height 690
click at [21, 651] on img at bounding box center [26, 647] width 29 height 29
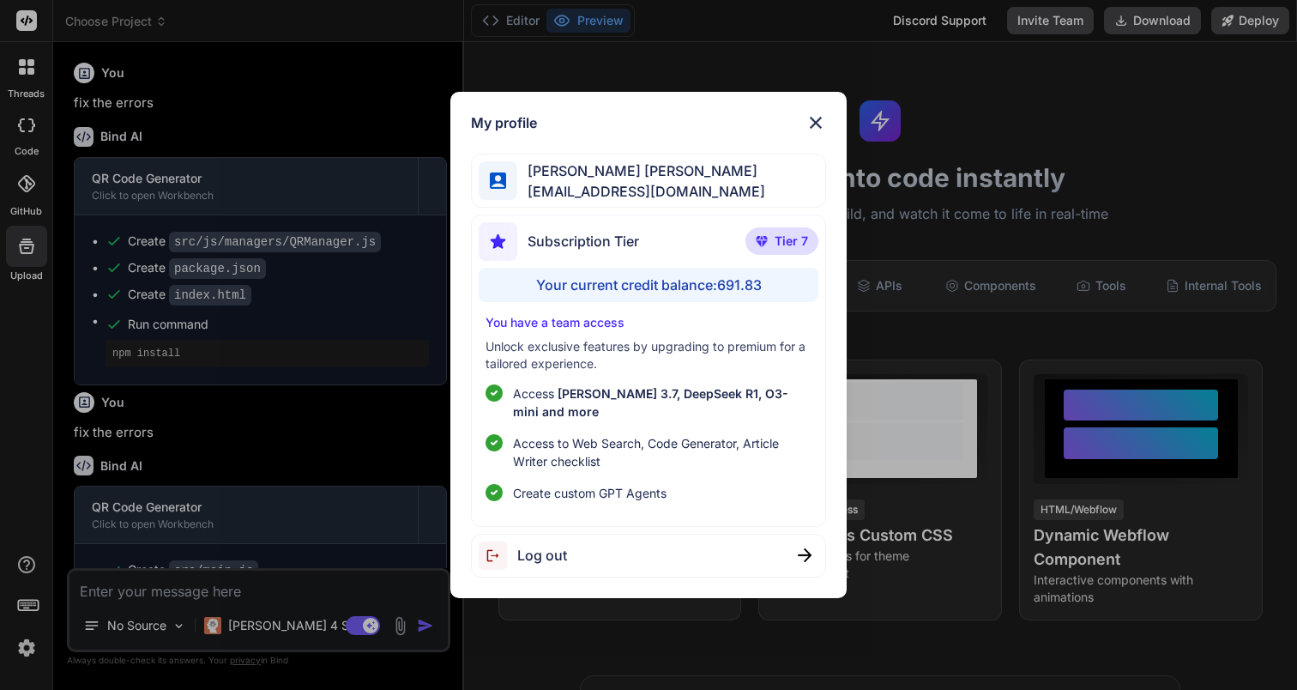
click at [334, 185] on div "My profile [PERSON_NAME] [PERSON_NAME] [EMAIL_ADDRESS][DOMAIN_NAME] Subscriptio…" at bounding box center [648, 345] width 1297 height 690
